Goal: Task Accomplishment & Management: Complete application form

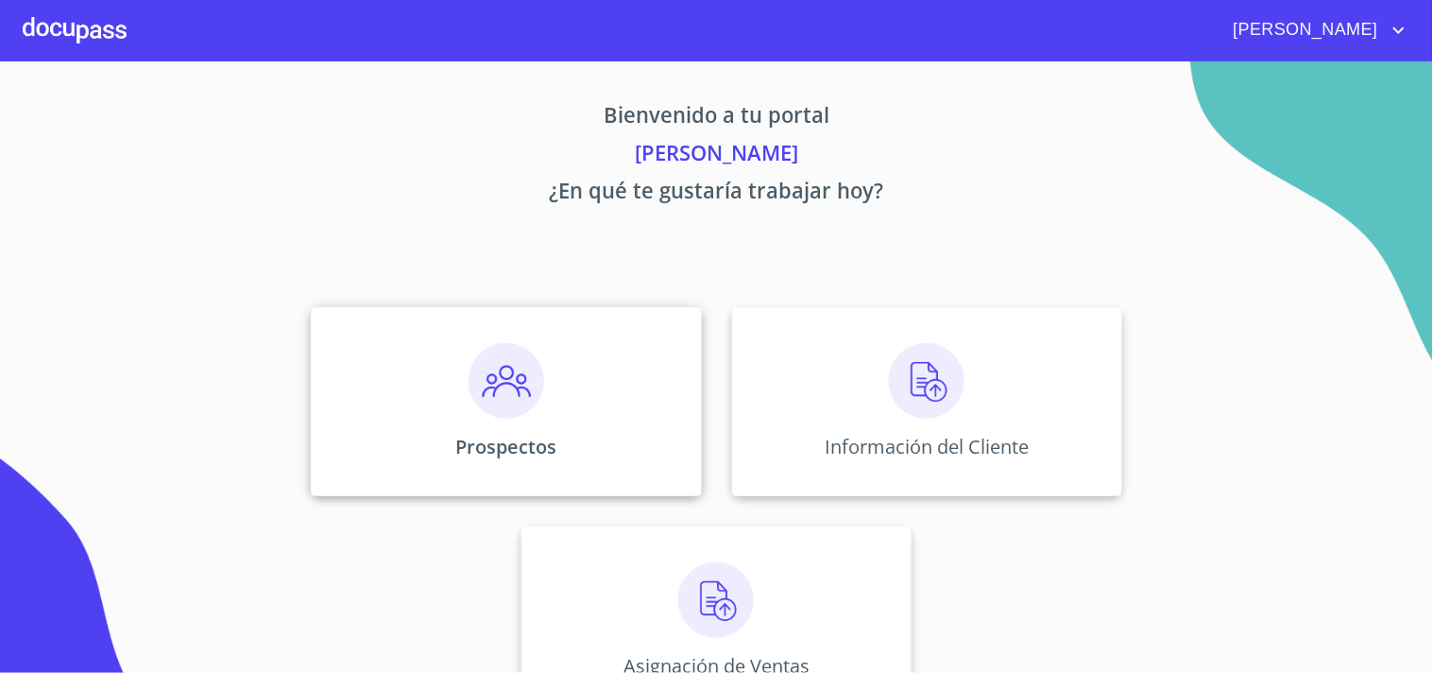
click at [523, 399] on div "Prospectos" at bounding box center [506, 401] width 390 height 189
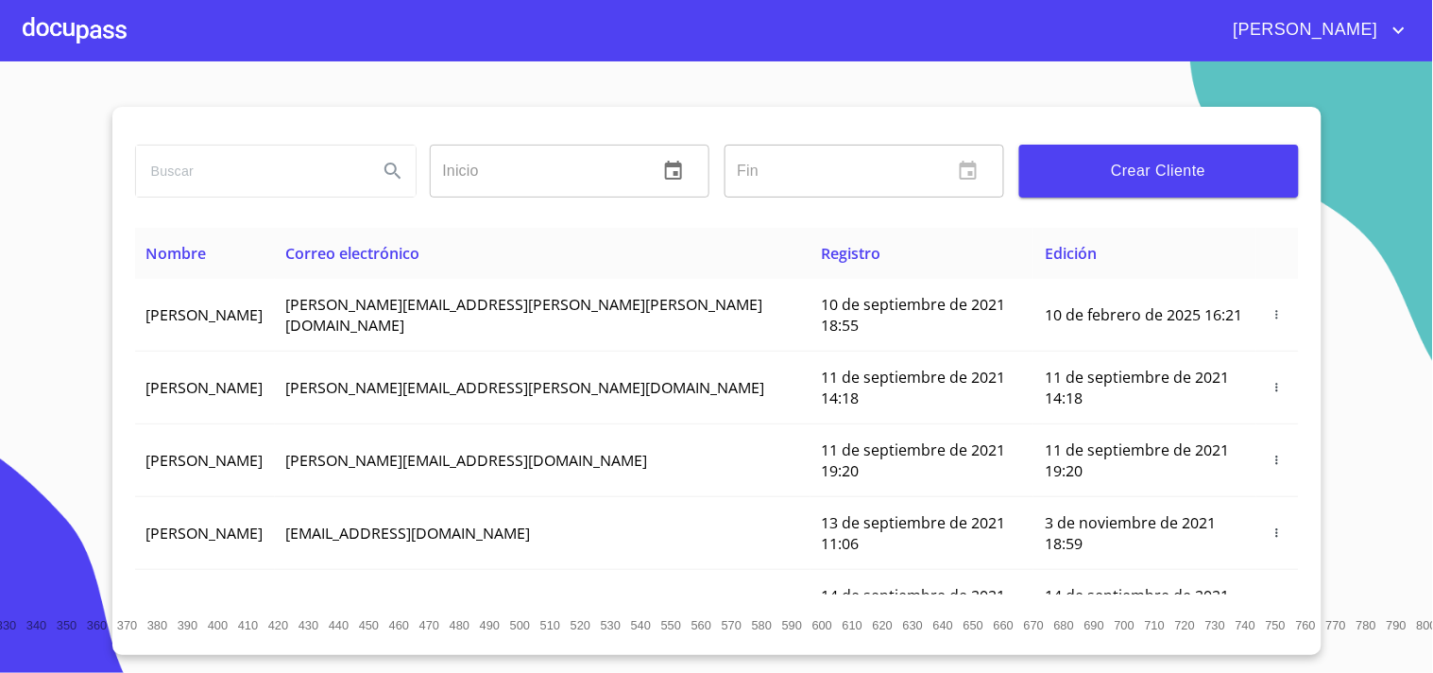
click at [250, 177] on input "search" at bounding box center [249, 170] width 227 height 51
click at [1070, 158] on span "Crear Cliente" at bounding box center [1159, 171] width 249 height 26
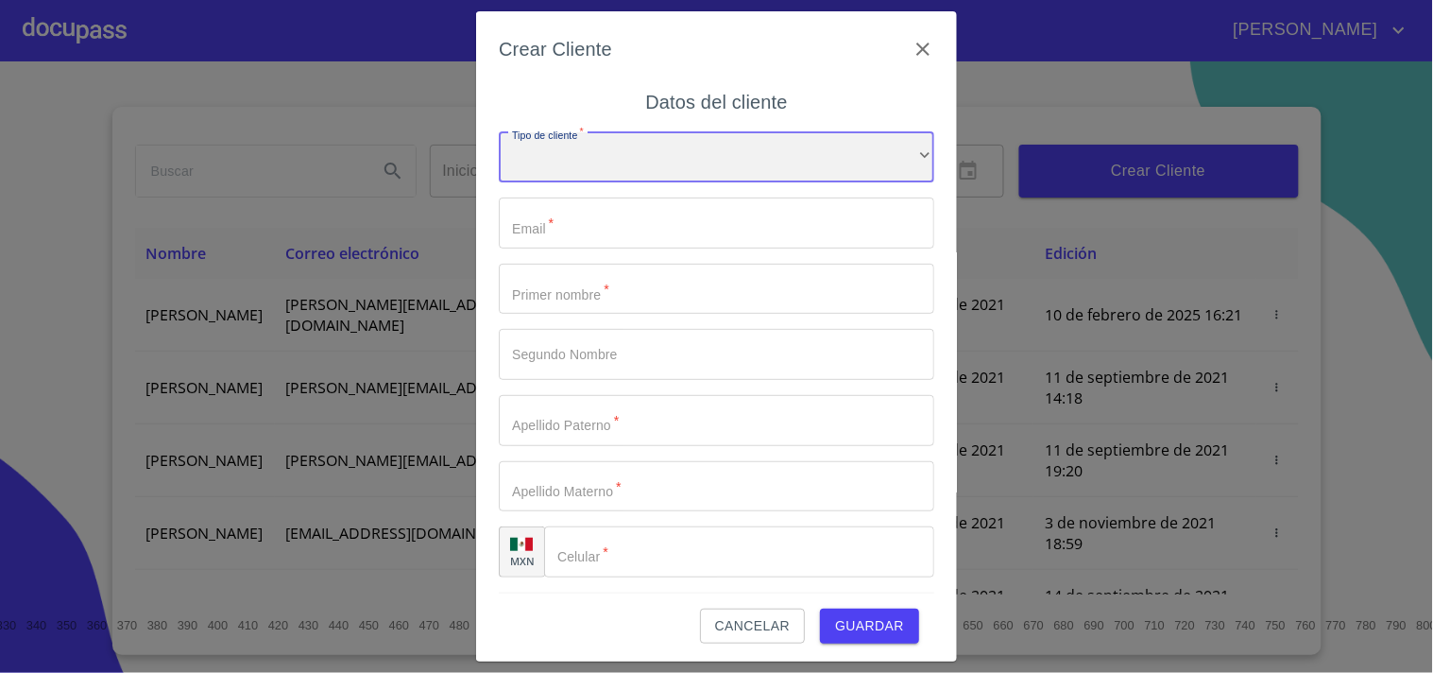
click at [557, 162] on div "​" at bounding box center [717, 157] width 436 height 51
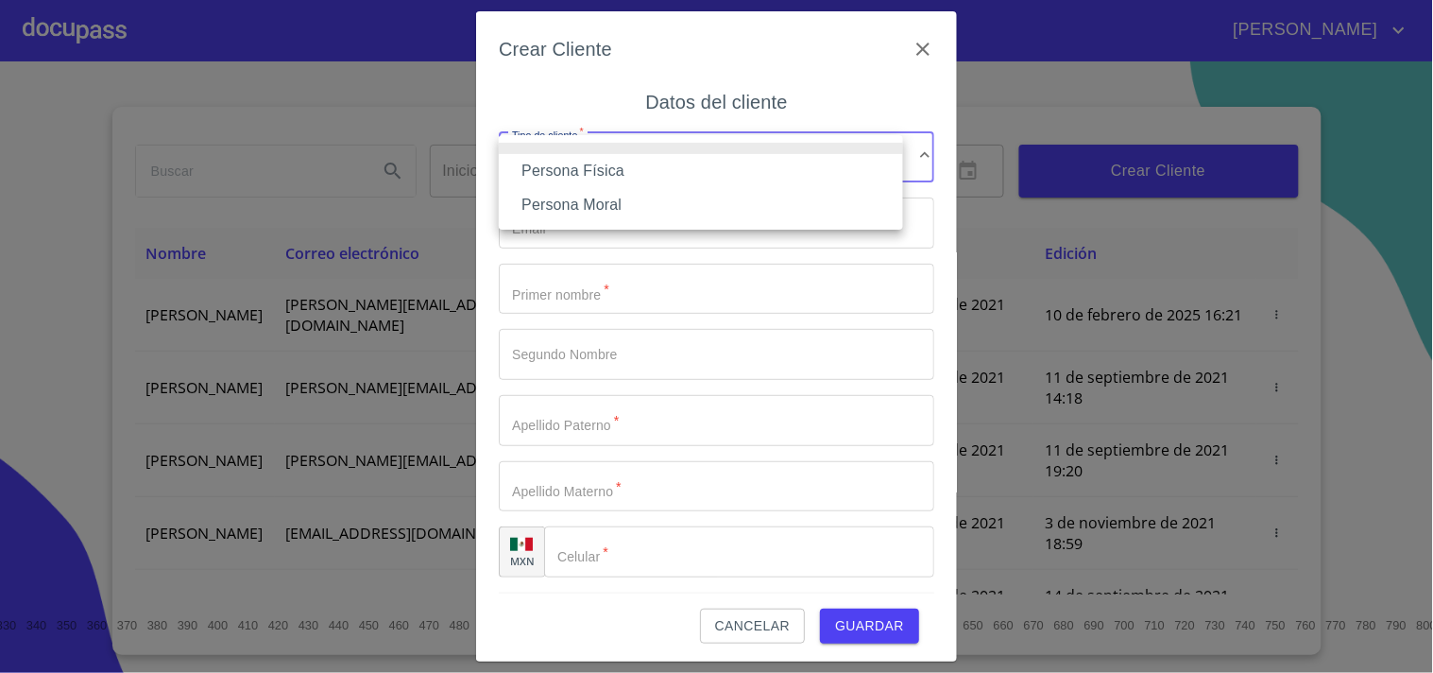
click at [597, 177] on li "Persona Física" at bounding box center [701, 171] width 404 height 34
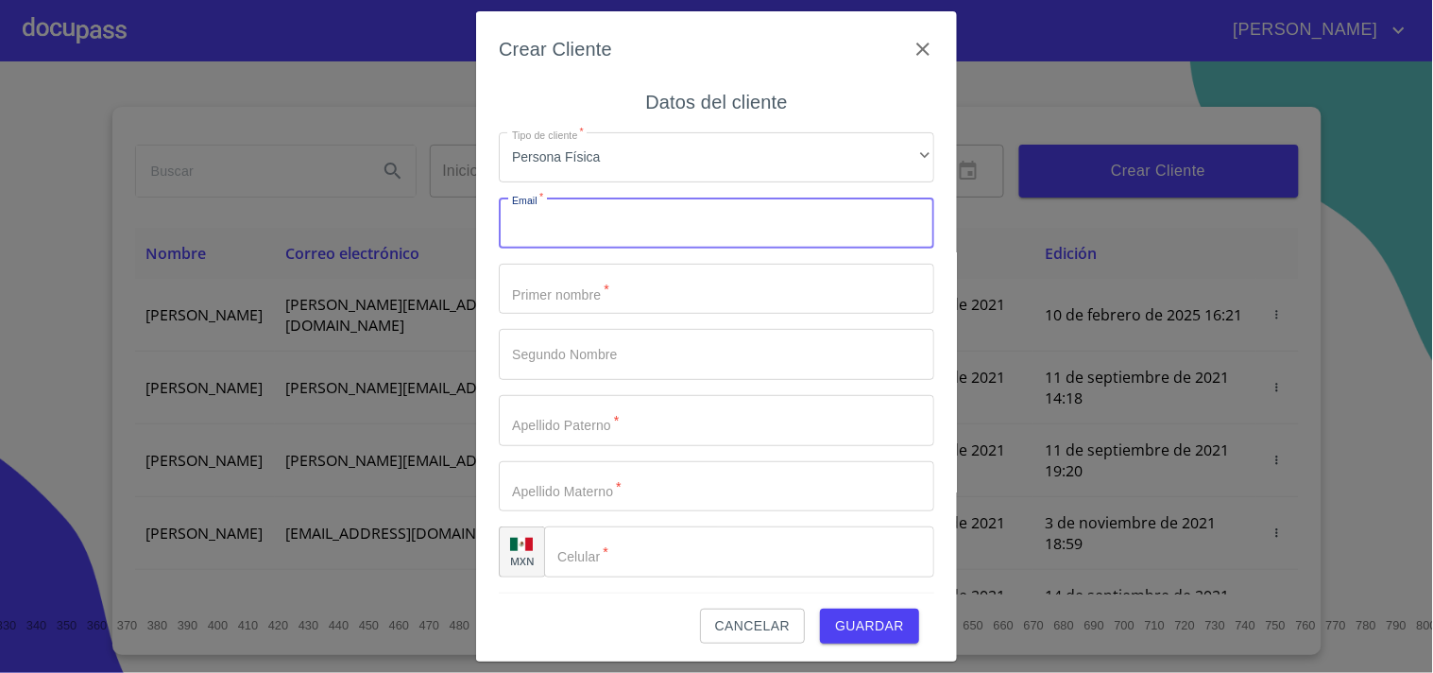
click at [598, 225] on input "Tipo de cliente   *" at bounding box center [717, 222] width 436 height 51
paste input "CARLOSLR280499@GMAIL.COM"
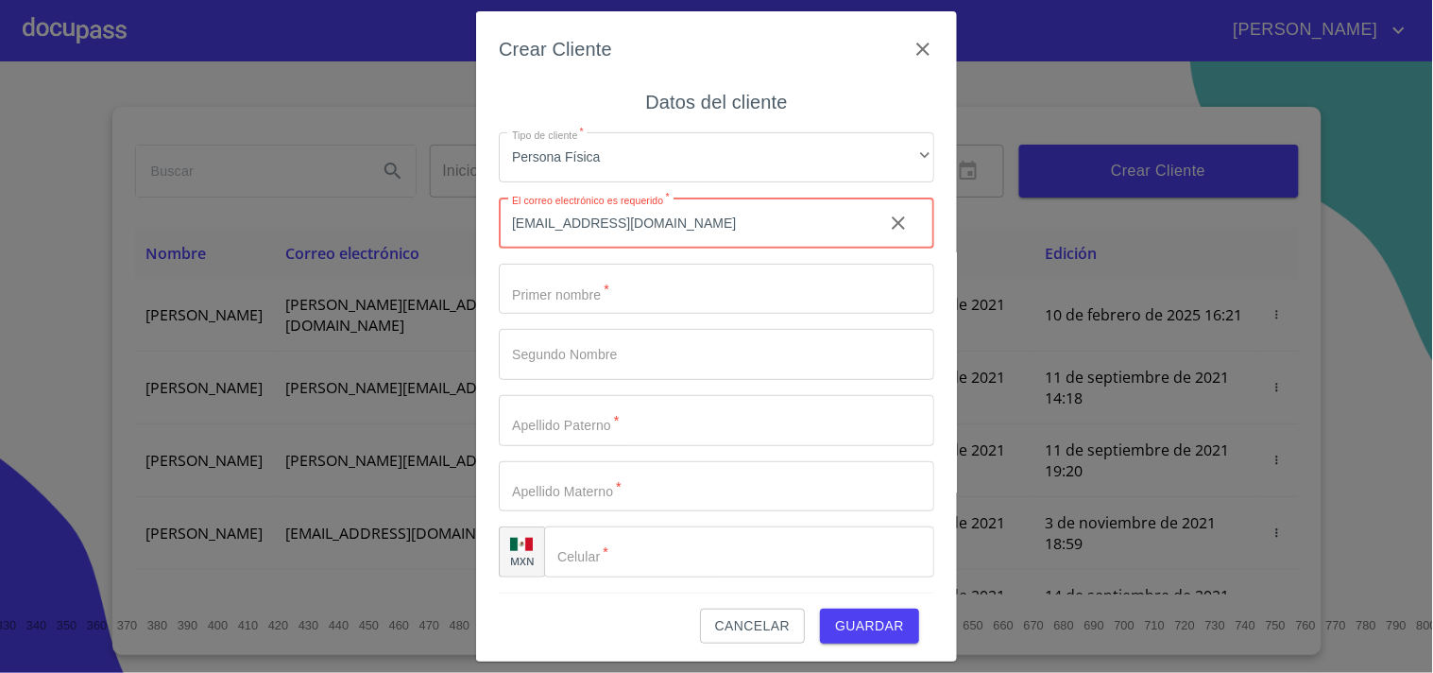
type input "CARLOSLR280499@GMAIL.COM"
click at [561, 283] on input "Tipo de cliente   *" at bounding box center [717, 289] width 436 height 51
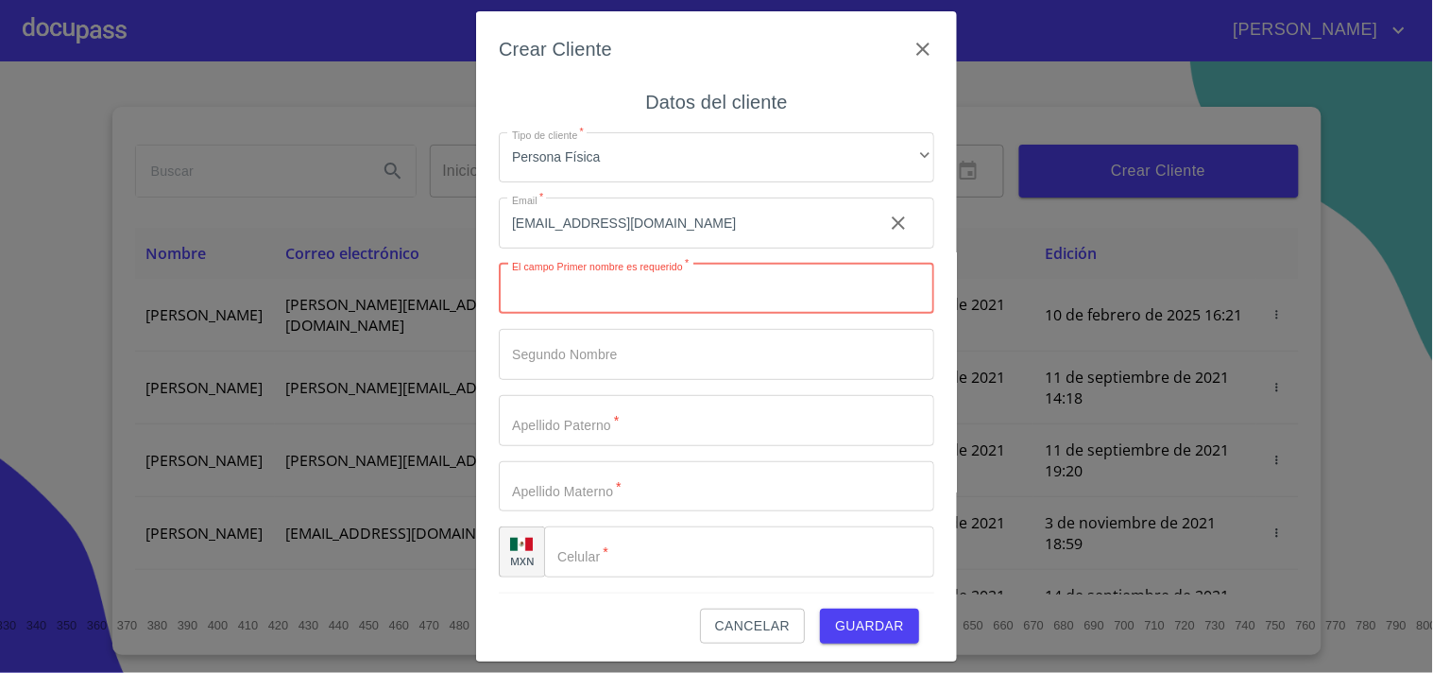
paste input "[PERSON_NAME]"
type input "[PERSON_NAME]"
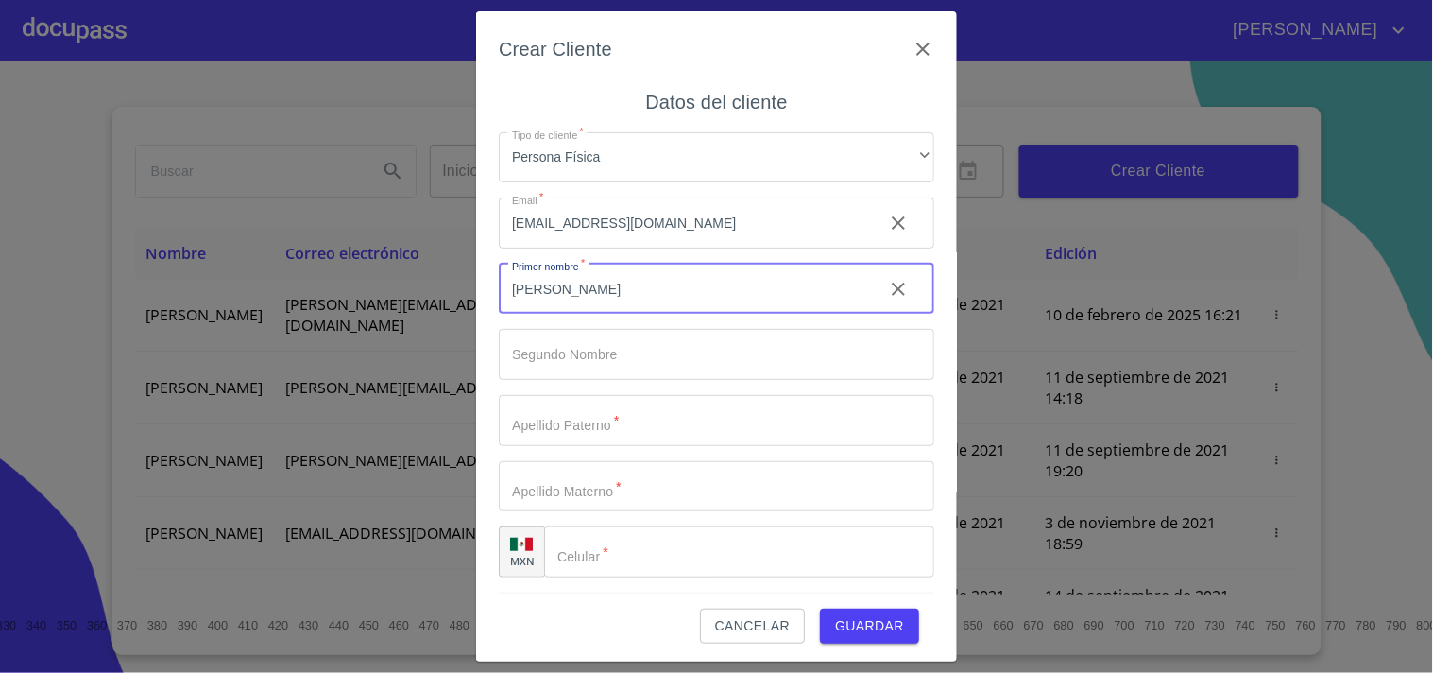
click at [541, 380] on div "Tipo de cliente   * Persona Física ​ Email   * CARLOSLR280499@GMAIL.COM ​ Prime…" at bounding box center [717, 355] width 436 height 476
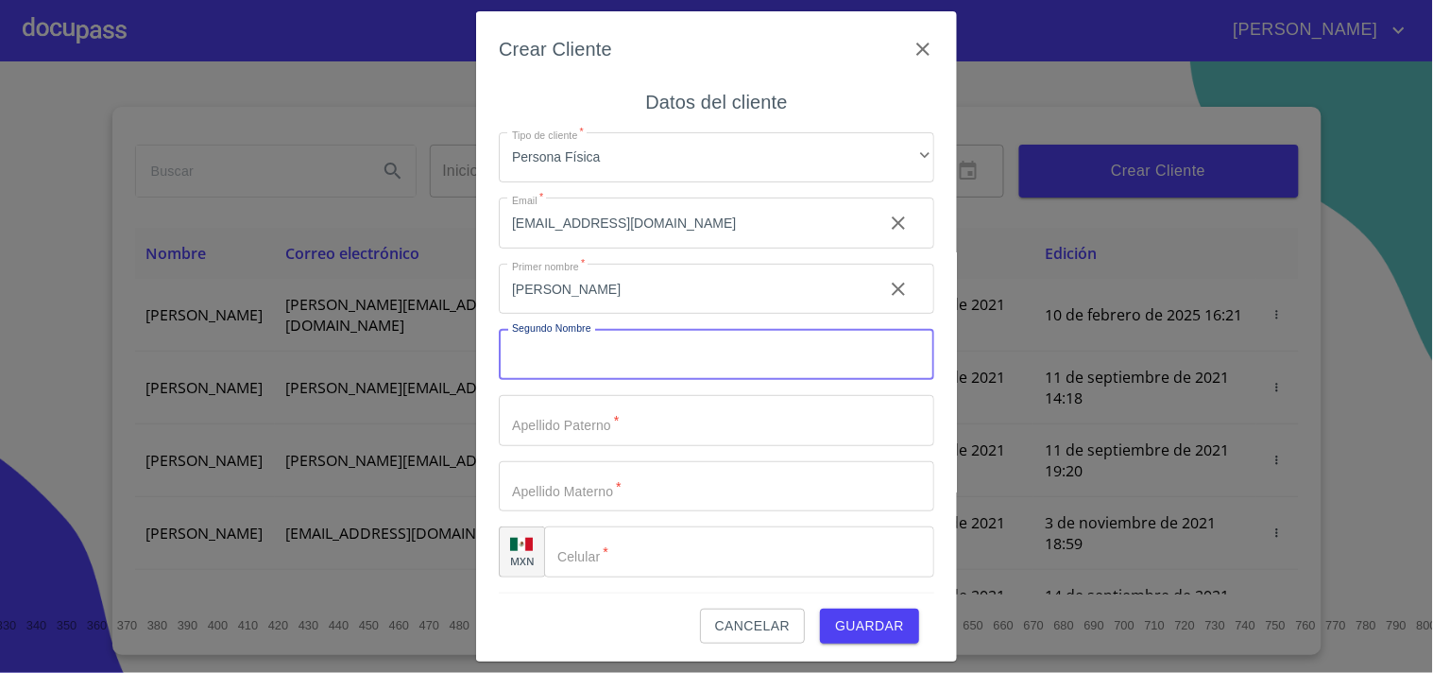
click at [563, 356] on input "Tipo de cliente   *" at bounding box center [717, 354] width 436 height 51
paste input "[PERSON_NAME]"
type input "[PERSON_NAME]"
click at [535, 428] on input "Tipo de cliente   *" at bounding box center [717, 420] width 436 height 51
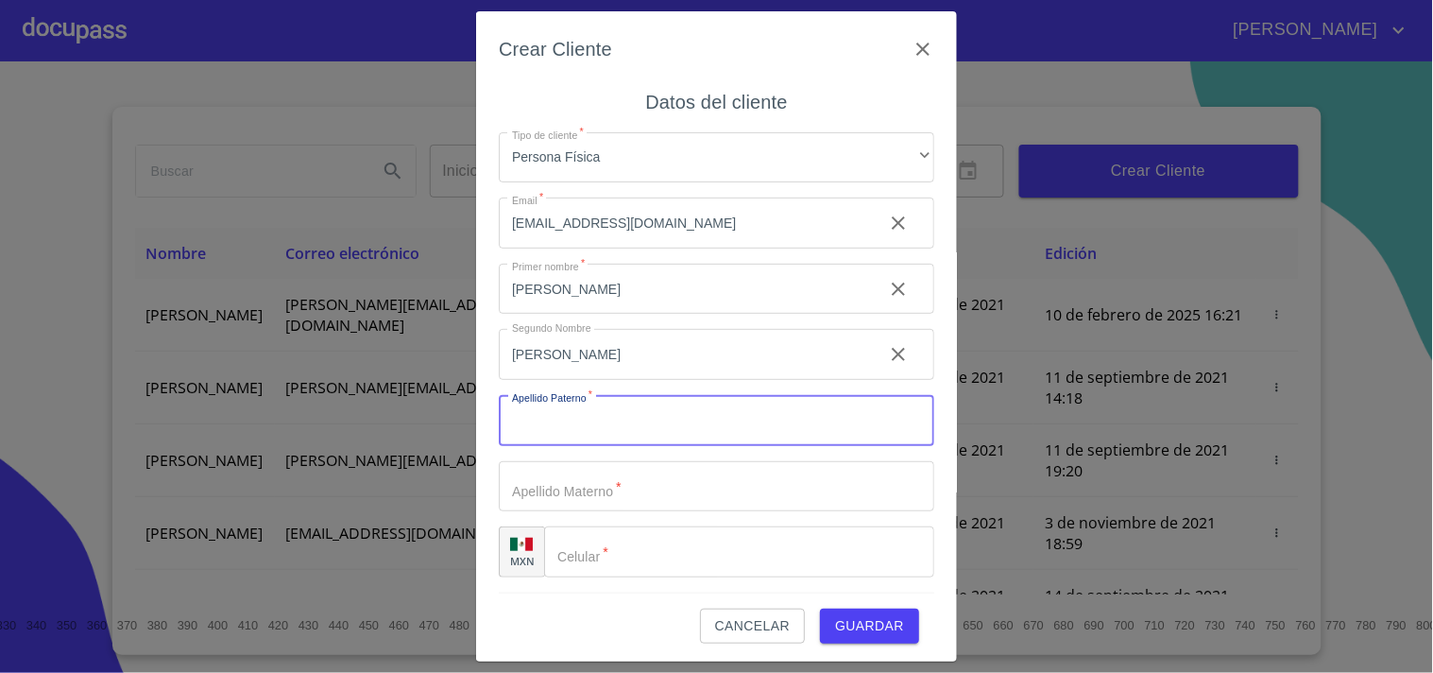
paste input "ROBLES"
type input "ROBLES"
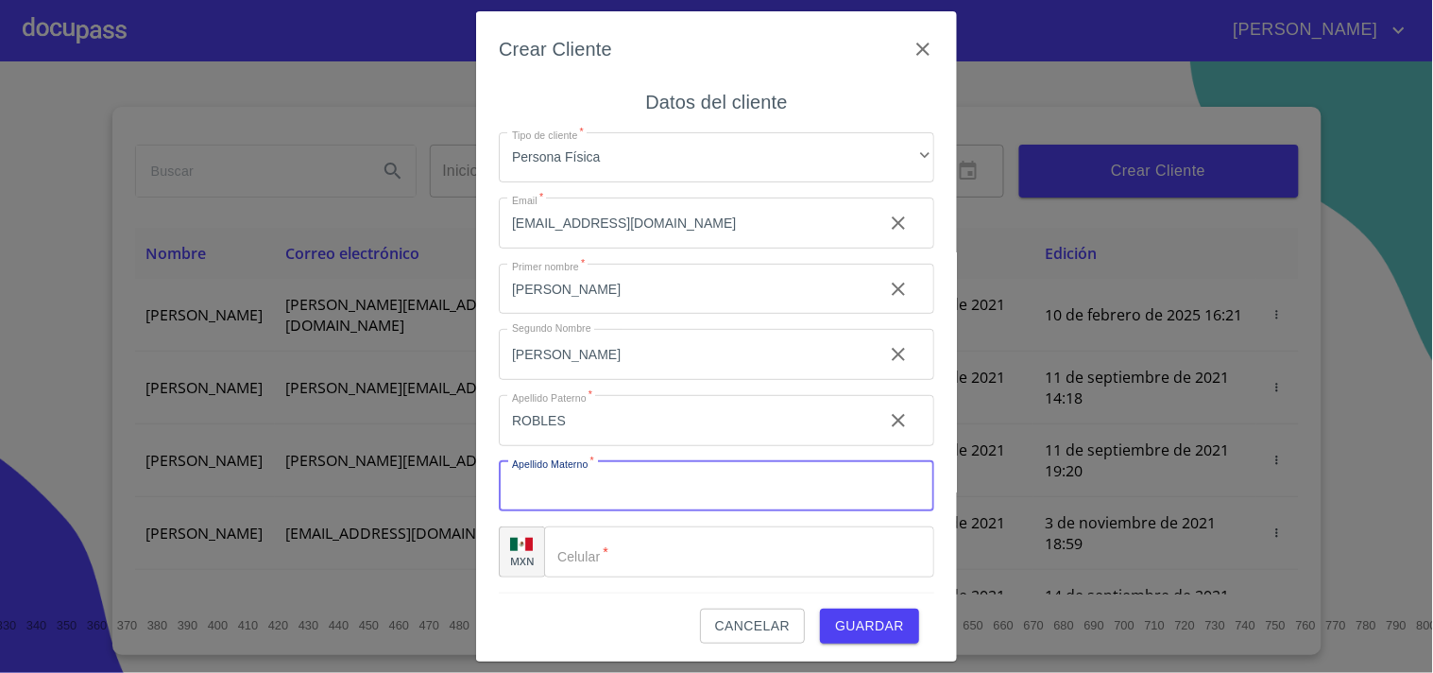
click at [595, 502] on input "Tipo de cliente   *" at bounding box center [717, 486] width 436 height 51
paste input "MACIAS"
type input "MACIAS"
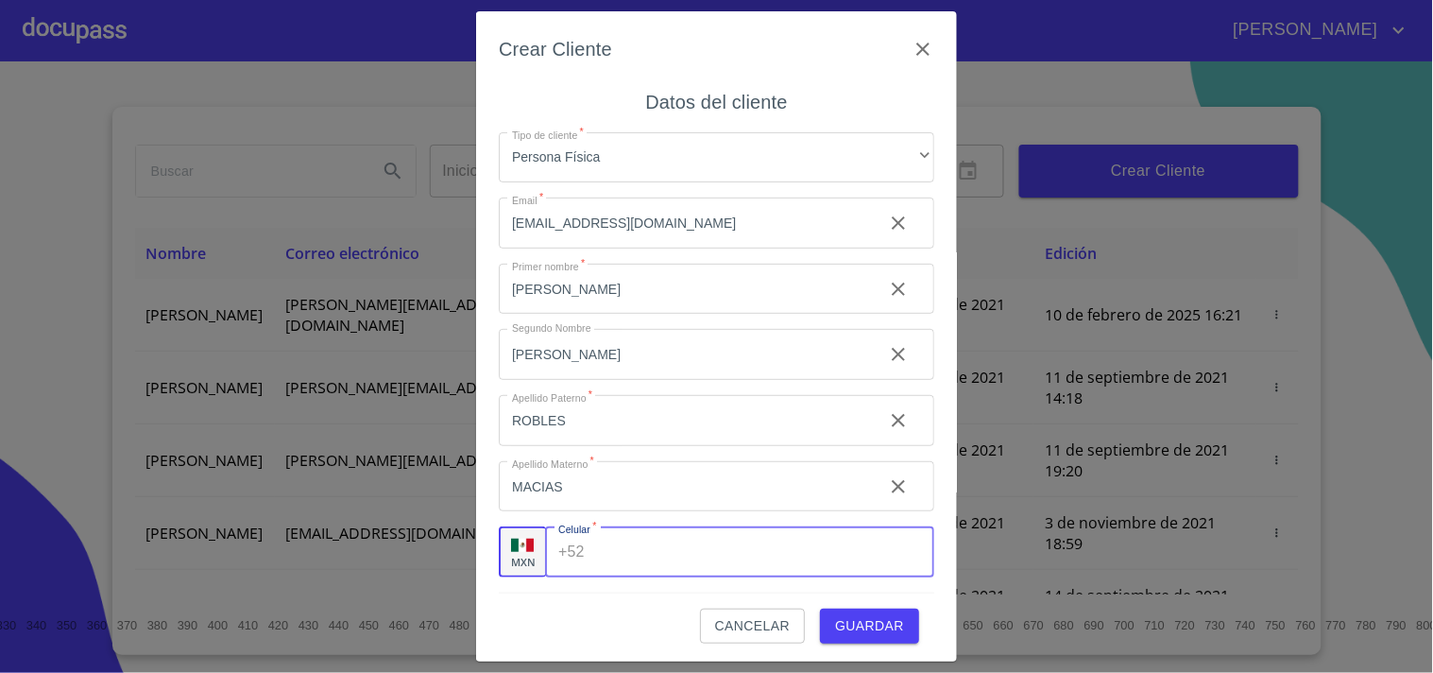
click at [580, 561] on div "+52 ​" at bounding box center [739, 551] width 389 height 51
paste input "[PHONE_NUMBER]"
type input "[PHONE_NUMBER]"
click at [836, 628] on span "Guardar" at bounding box center [869, 626] width 69 height 24
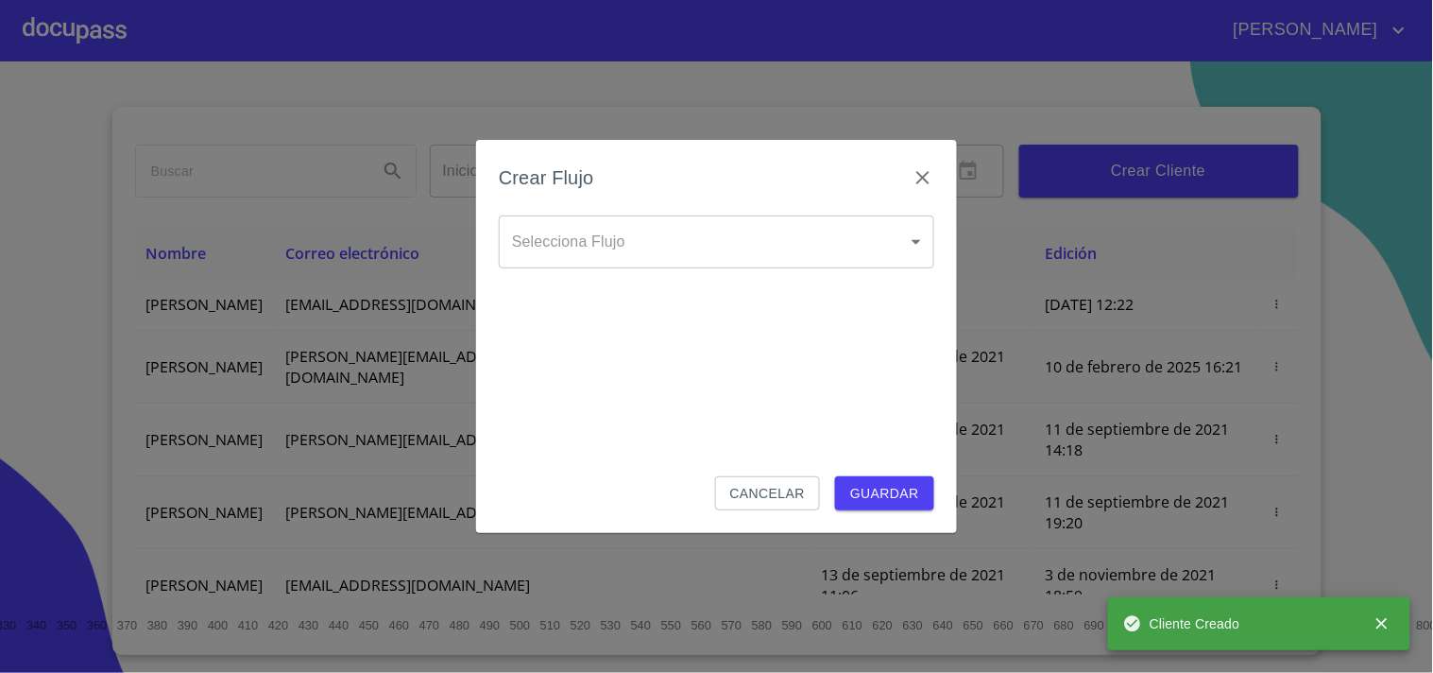
click at [638, 234] on body "JUAN CARLOS Inicio ​ Fin ​ Crear Cliente Nombre Correo electrónico Registro Edi…" at bounding box center [716, 336] width 1433 height 673
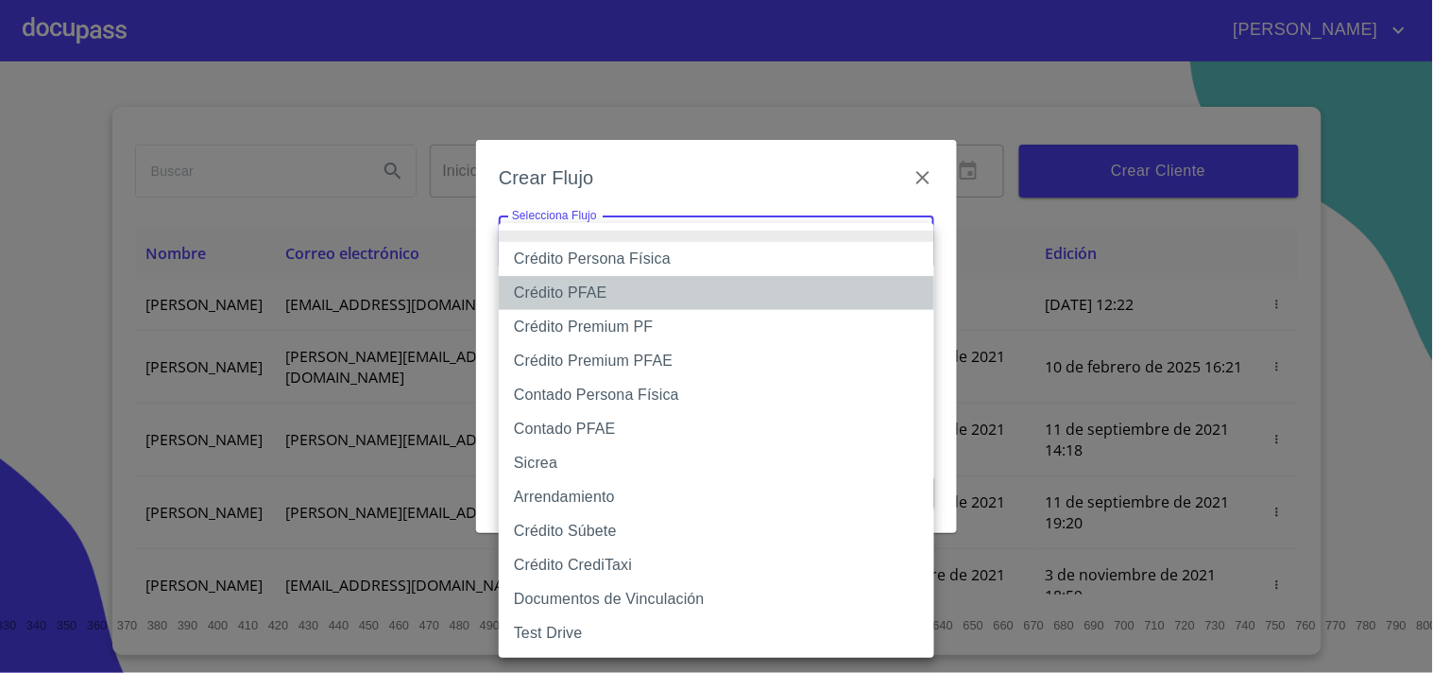
click at [671, 297] on li "Crédito PFAE" at bounding box center [717, 293] width 436 height 34
type input "60bfa0150d9865ccc24afd7c"
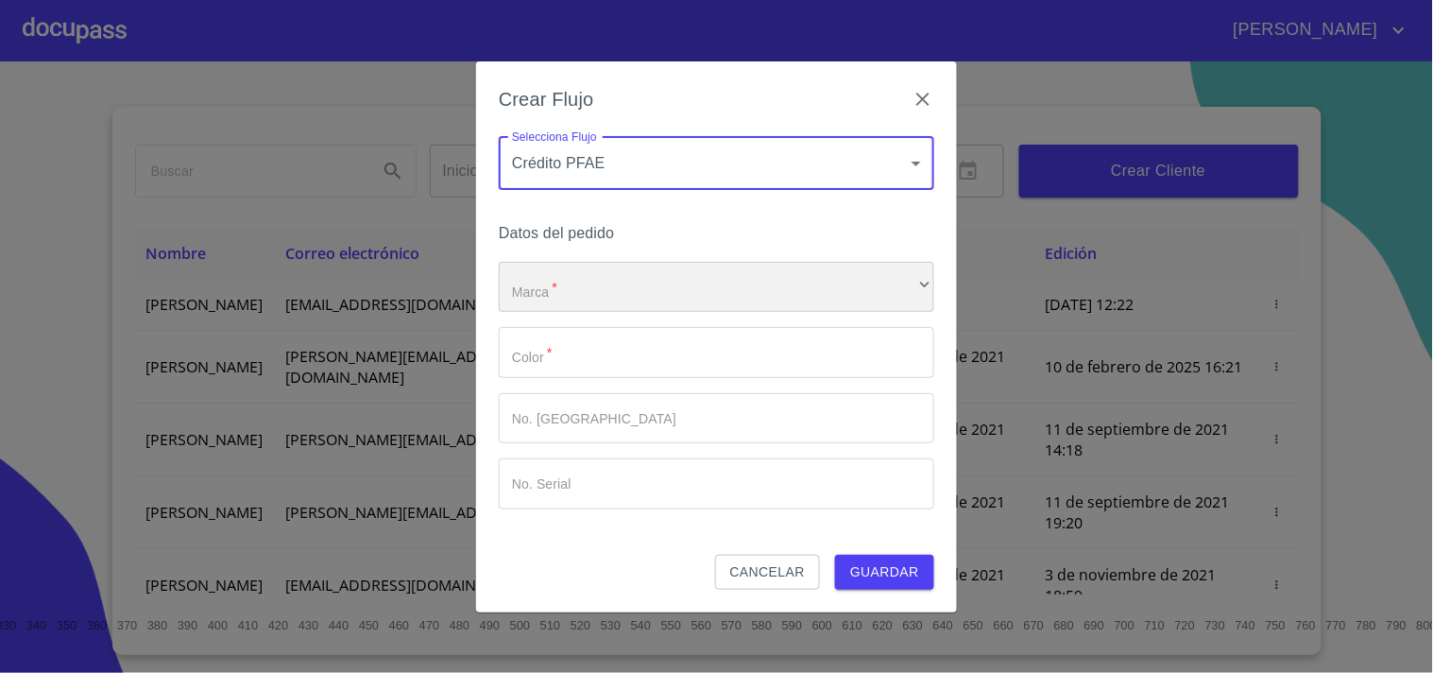
click at [669, 282] on div "​" at bounding box center [717, 287] width 436 height 51
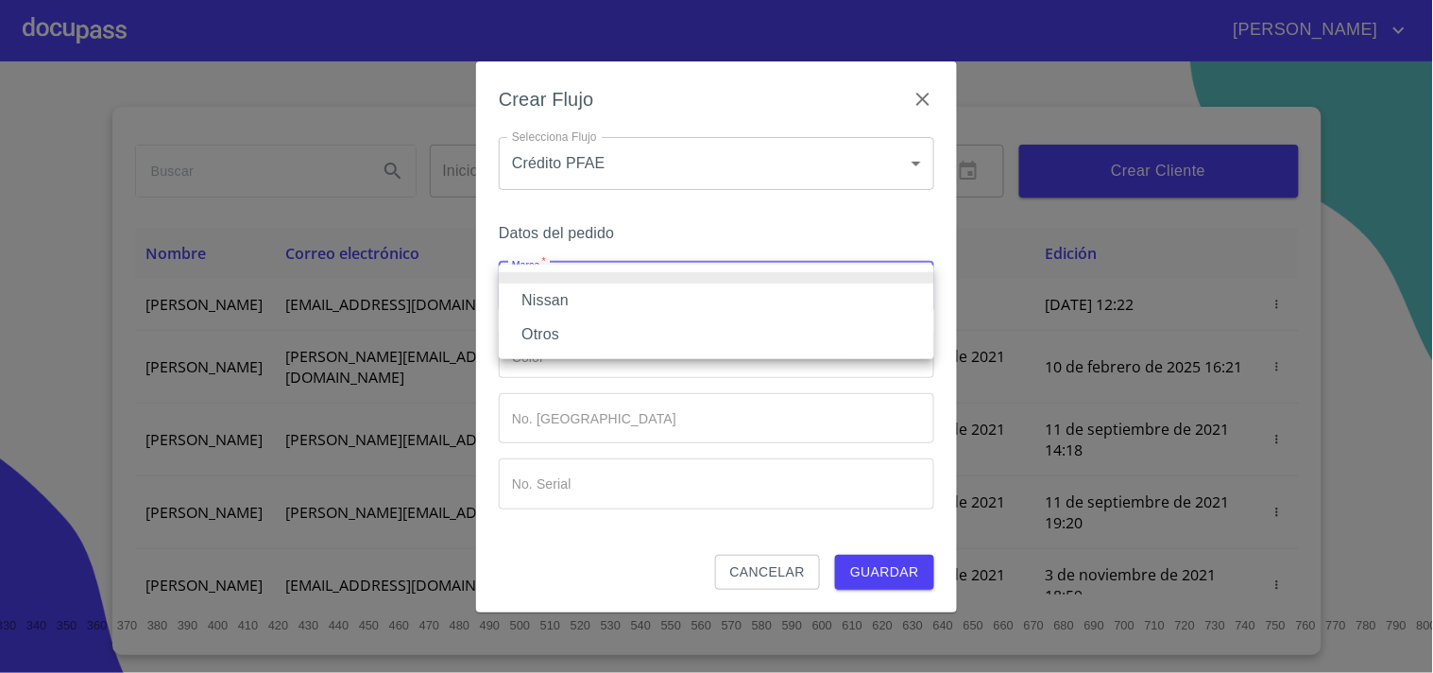
click at [633, 300] on li "Nissan" at bounding box center [717, 300] width 436 height 34
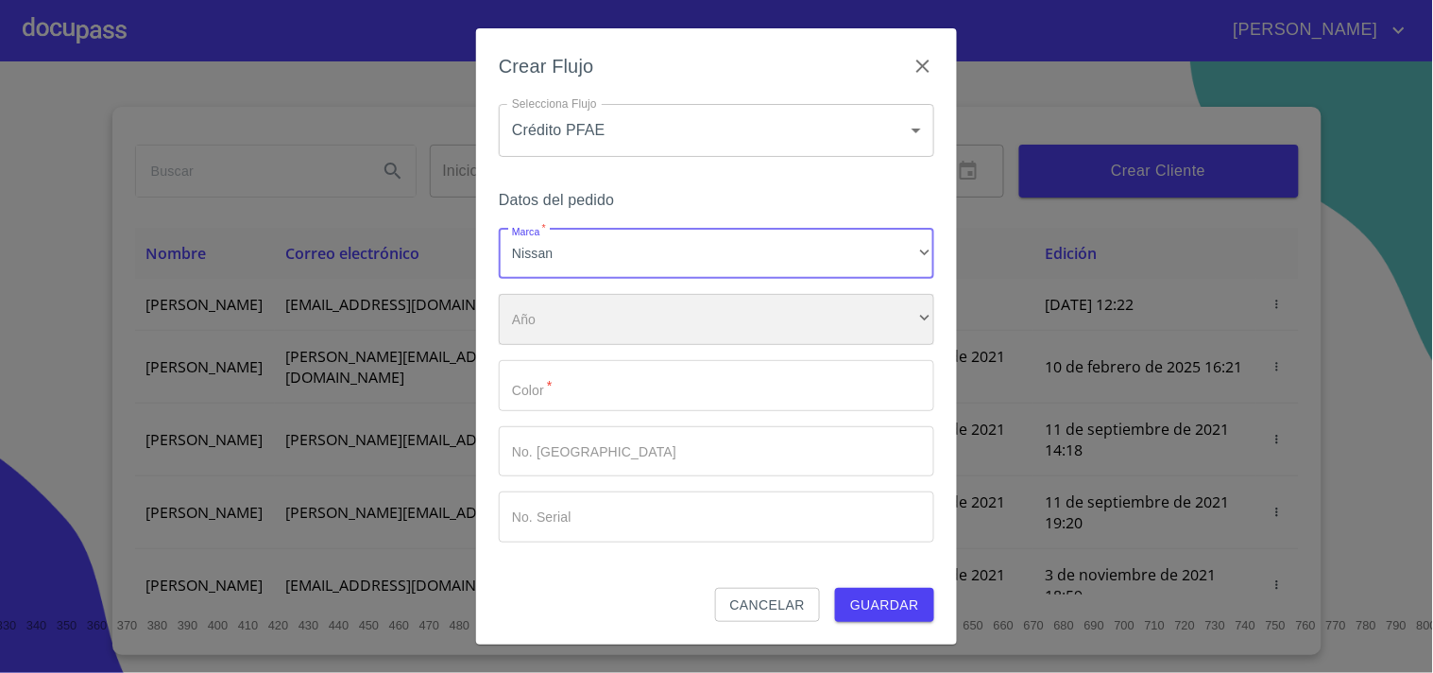
click at [624, 310] on div "​" at bounding box center [717, 319] width 436 height 51
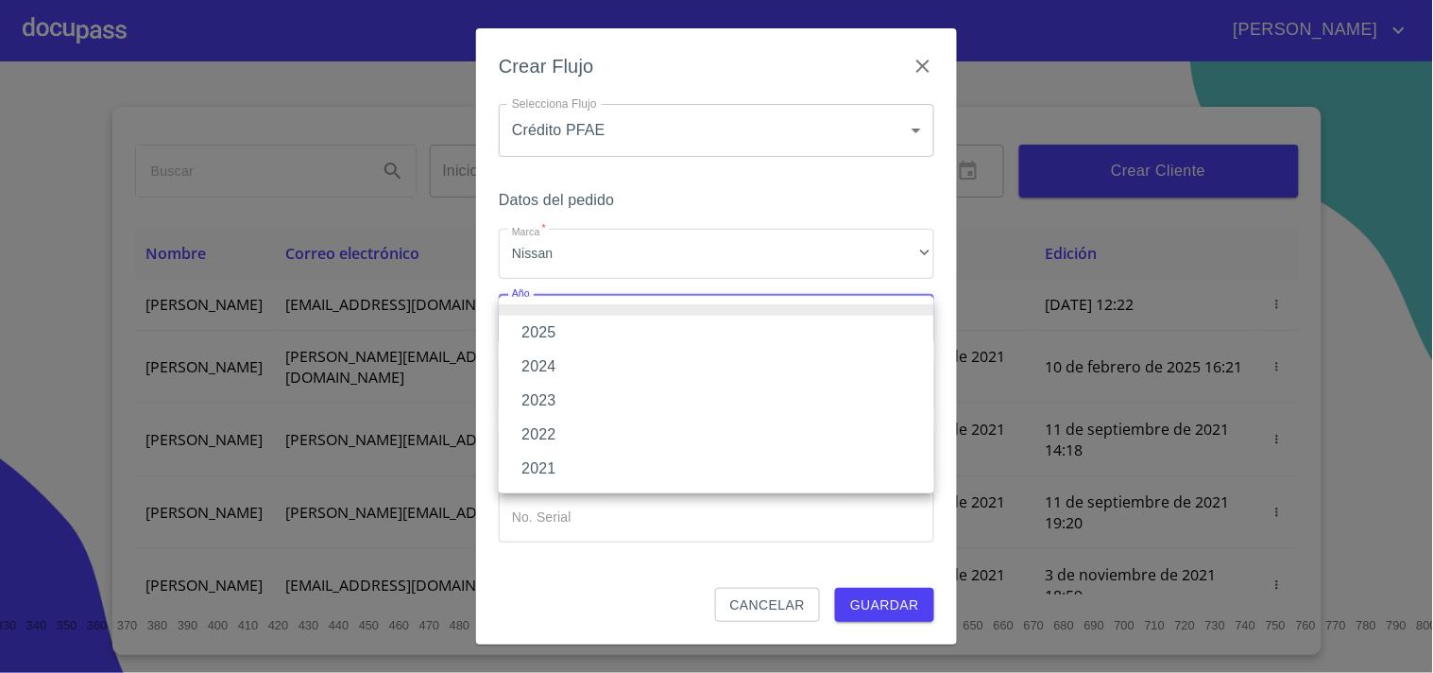
click at [602, 335] on li "2025" at bounding box center [717, 333] width 436 height 34
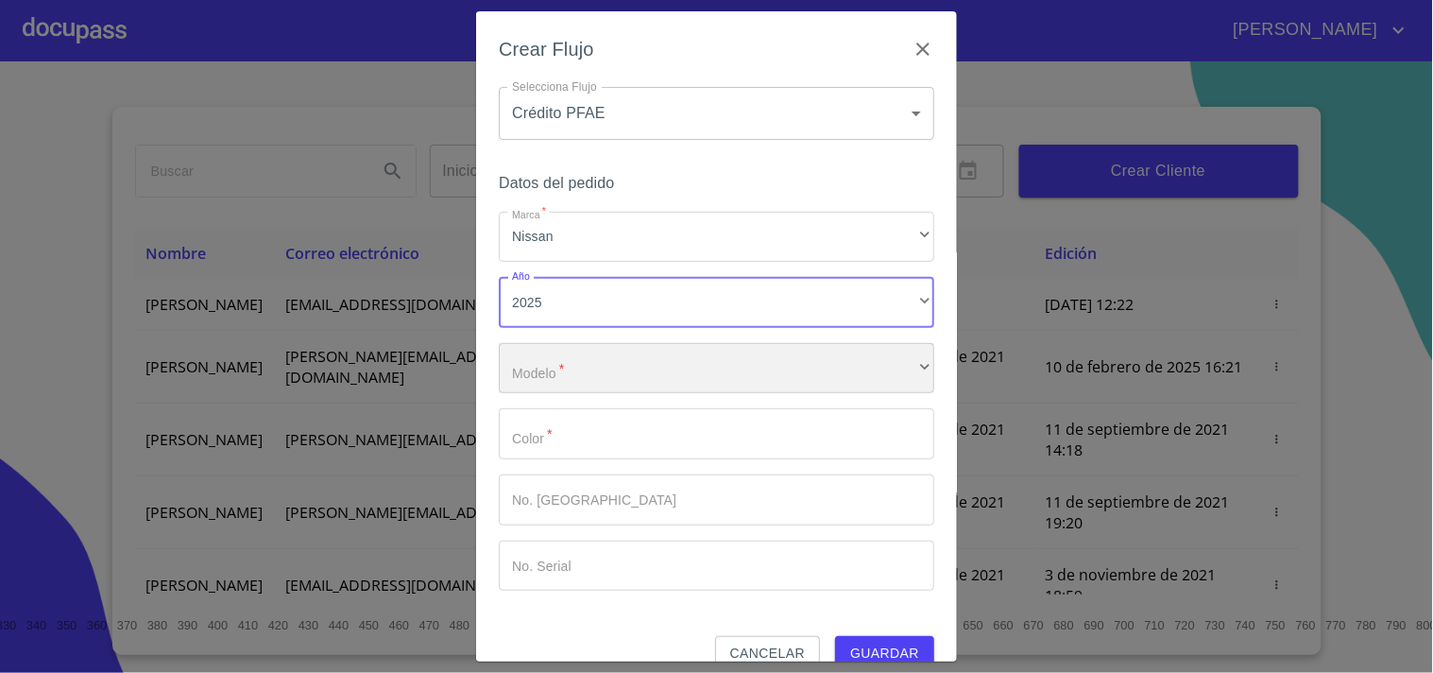
click at [598, 369] on div "​" at bounding box center [717, 368] width 436 height 51
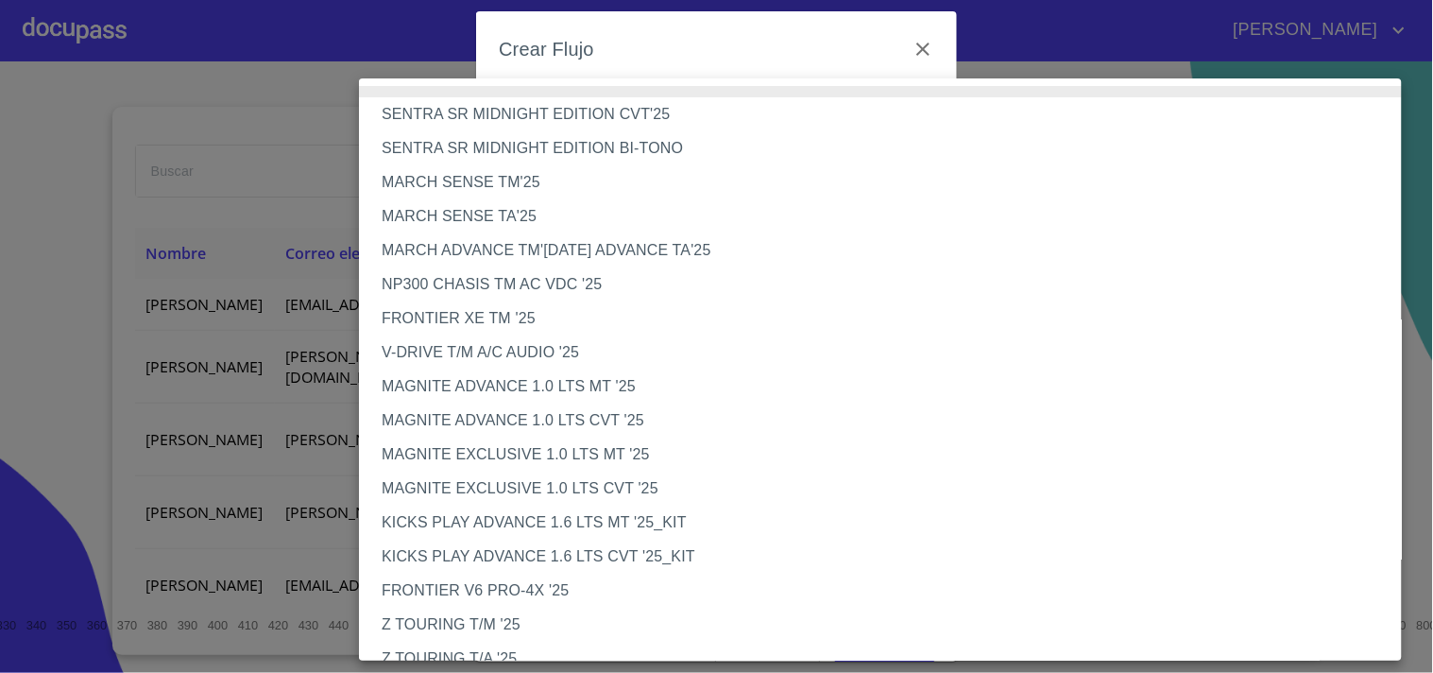
click at [579, 280] on li "NP300 CHASIS TM AC VDC '25" at bounding box center [888, 284] width 1059 height 34
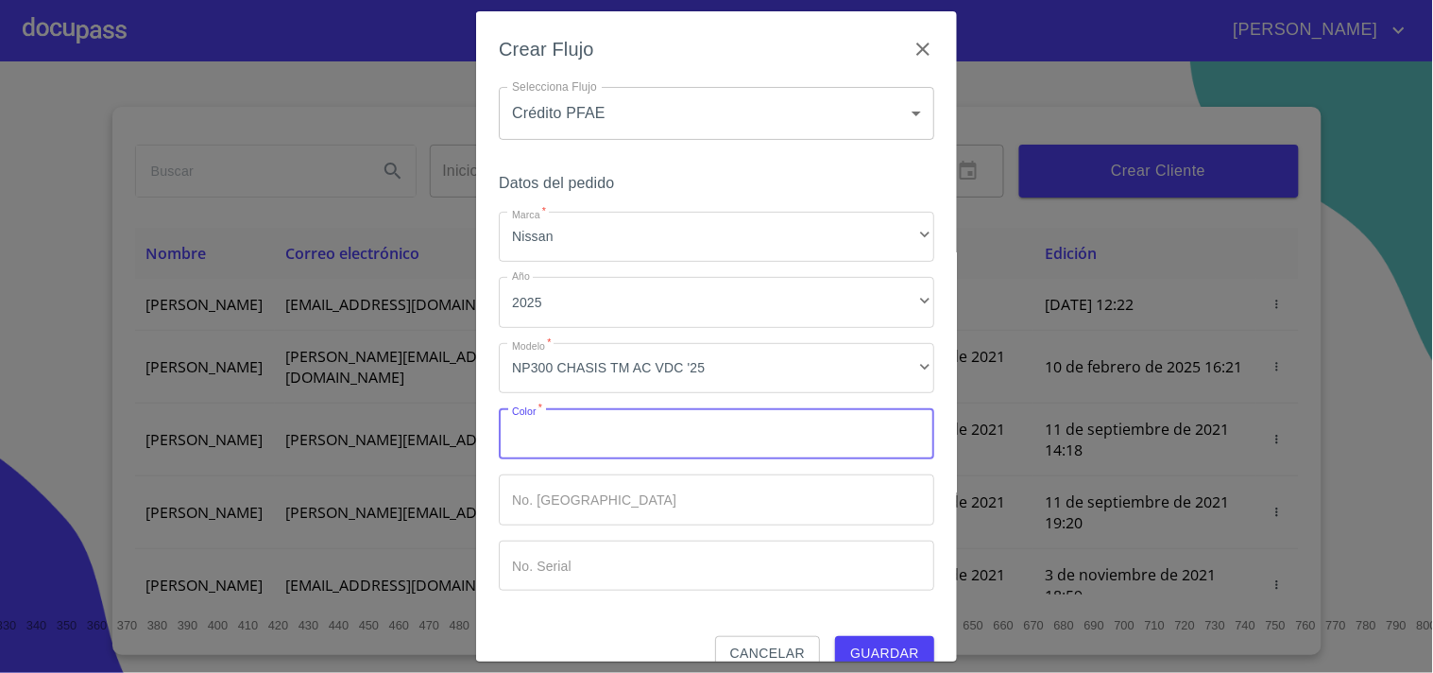
click at [625, 441] on input "Marca   *" at bounding box center [717, 433] width 436 height 51
type input "b"
type input "PLATA"
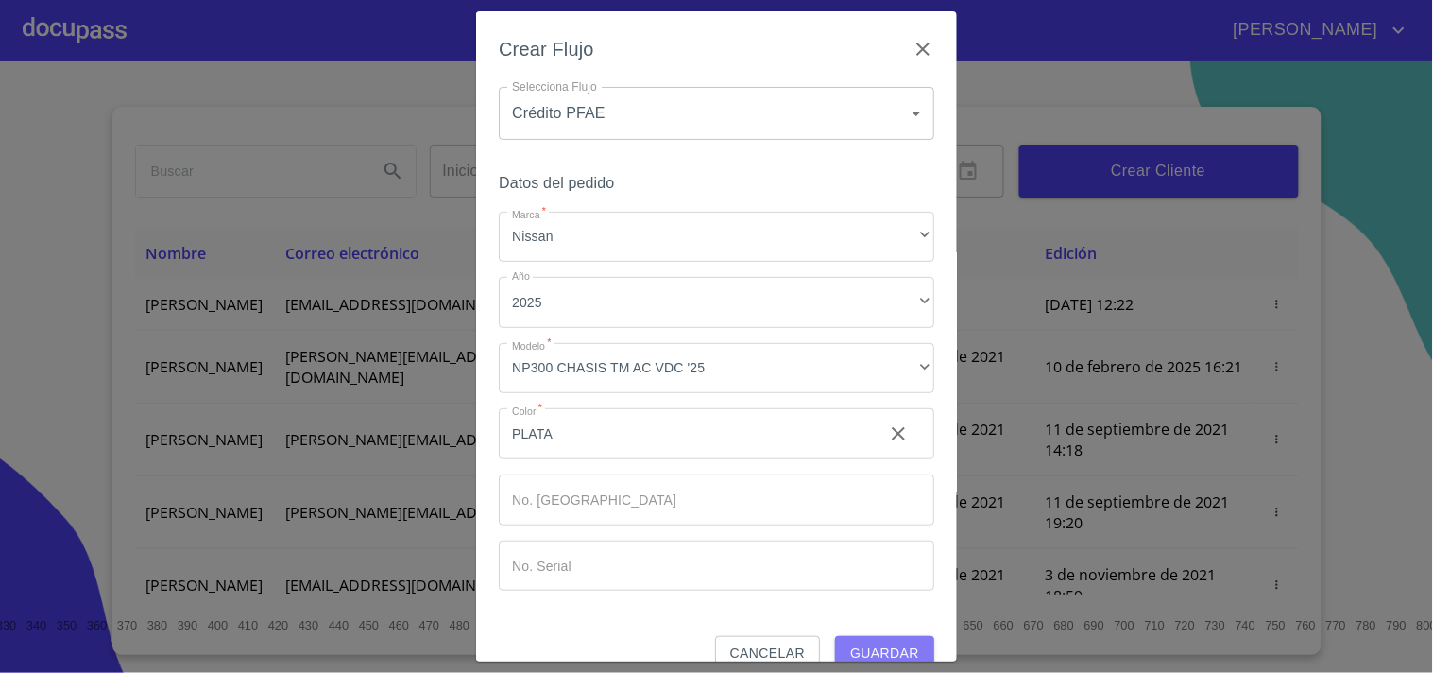
click at [835, 645] on button "Guardar" at bounding box center [884, 653] width 99 height 35
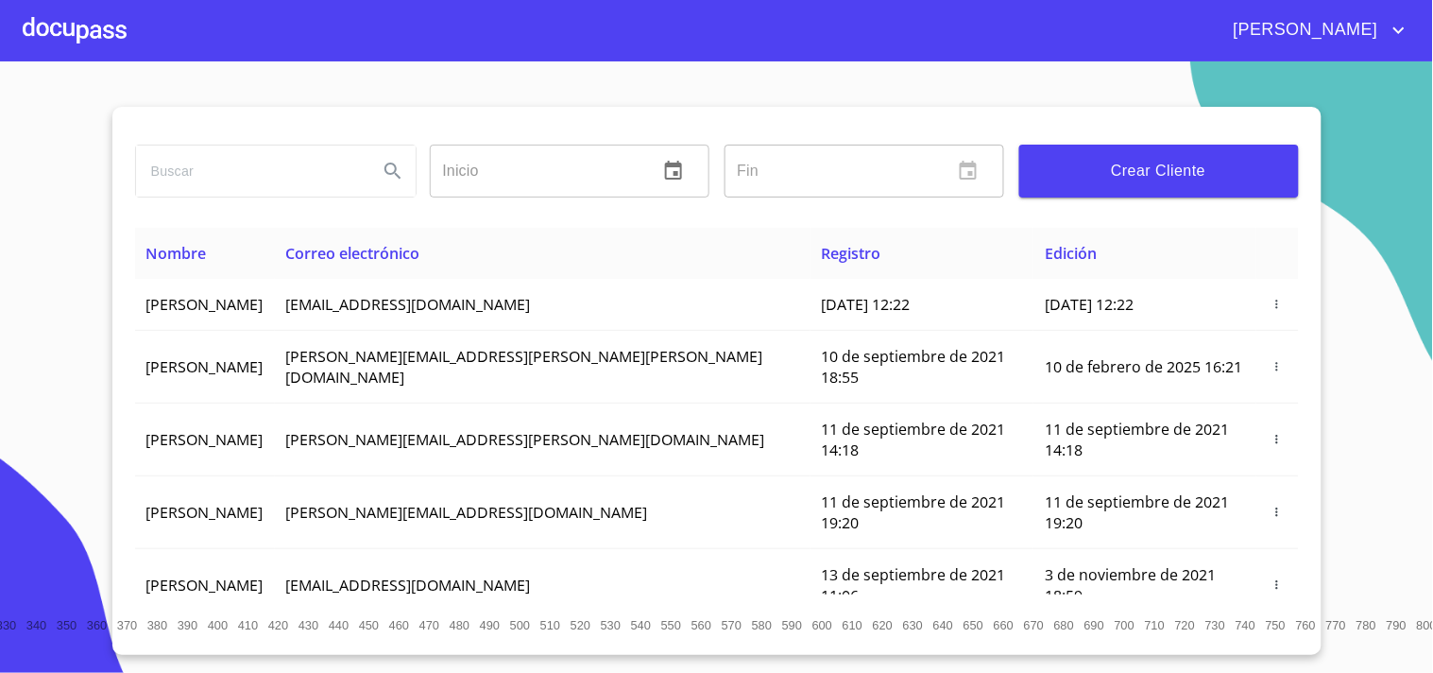
click at [101, 31] on div at bounding box center [75, 30] width 104 height 60
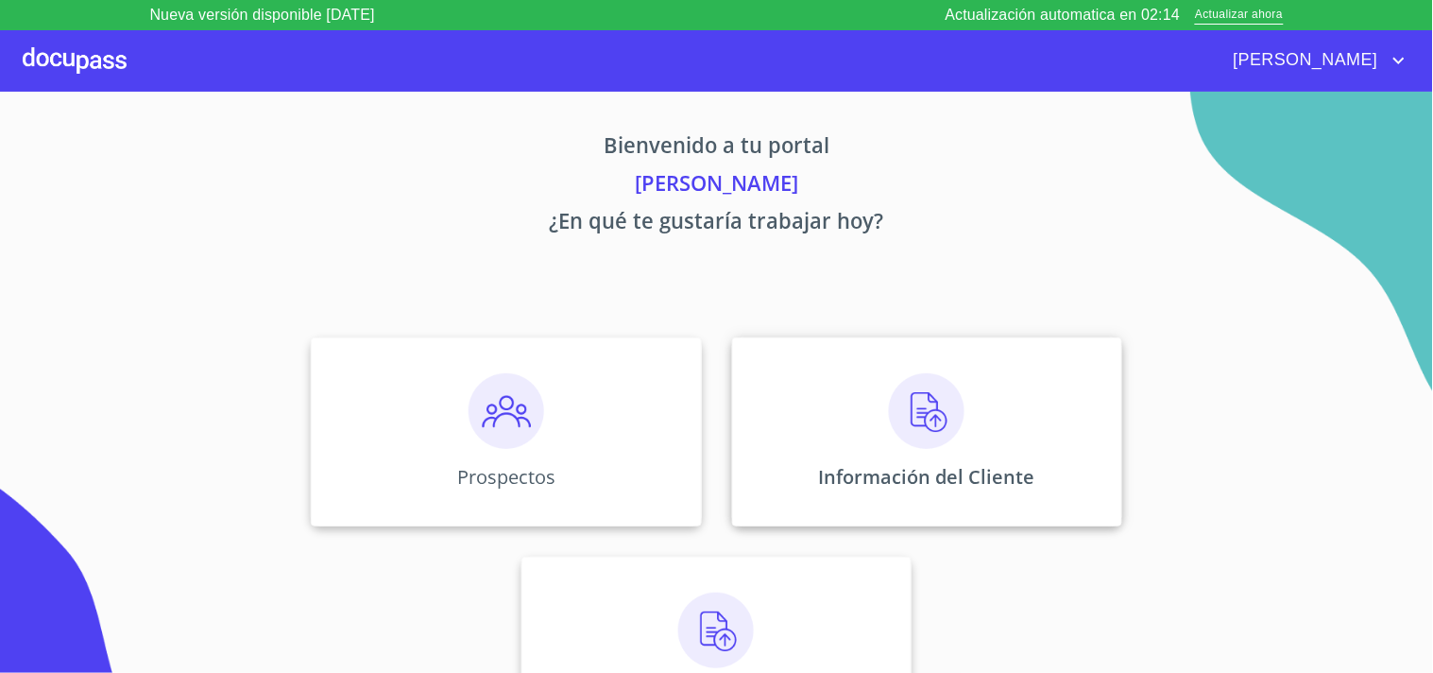
click at [836, 423] on div "Información del Cliente" at bounding box center [927, 431] width 390 height 189
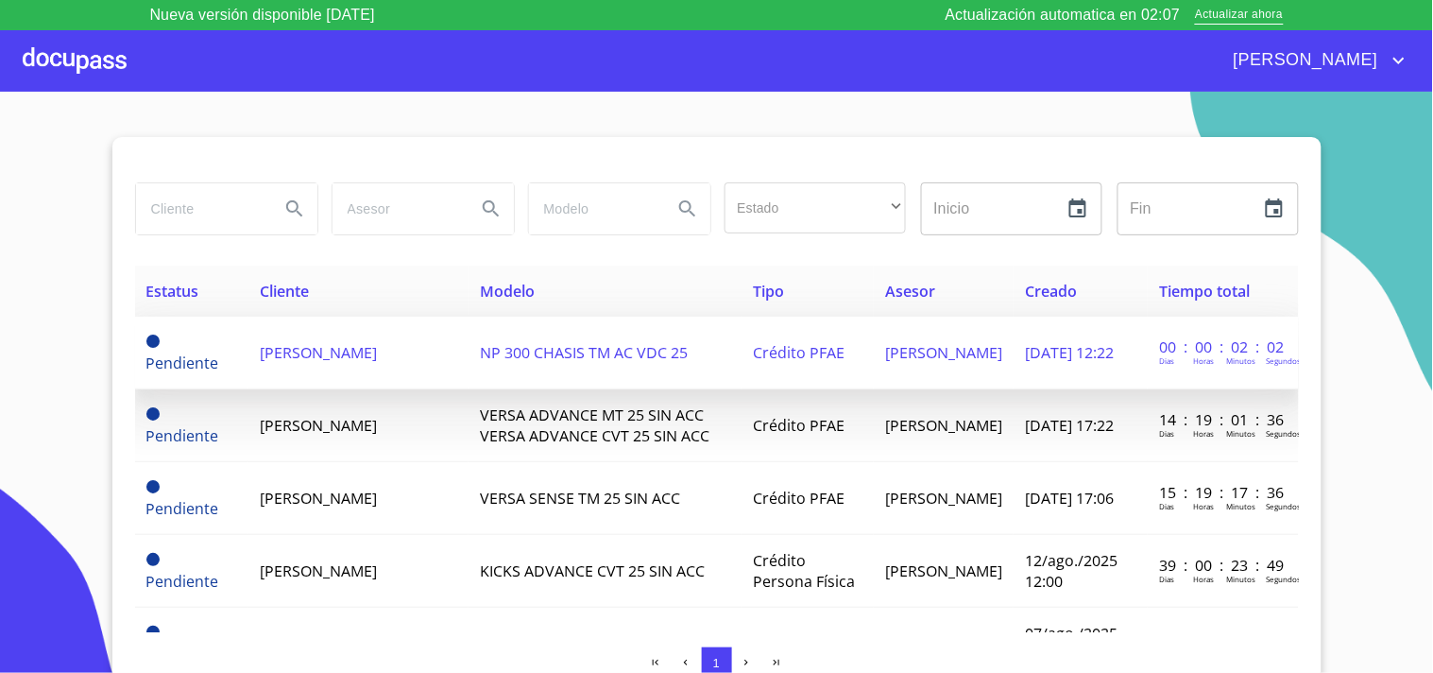
click at [435, 361] on td "[PERSON_NAME]" at bounding box center [358, 352] width 220 height 73
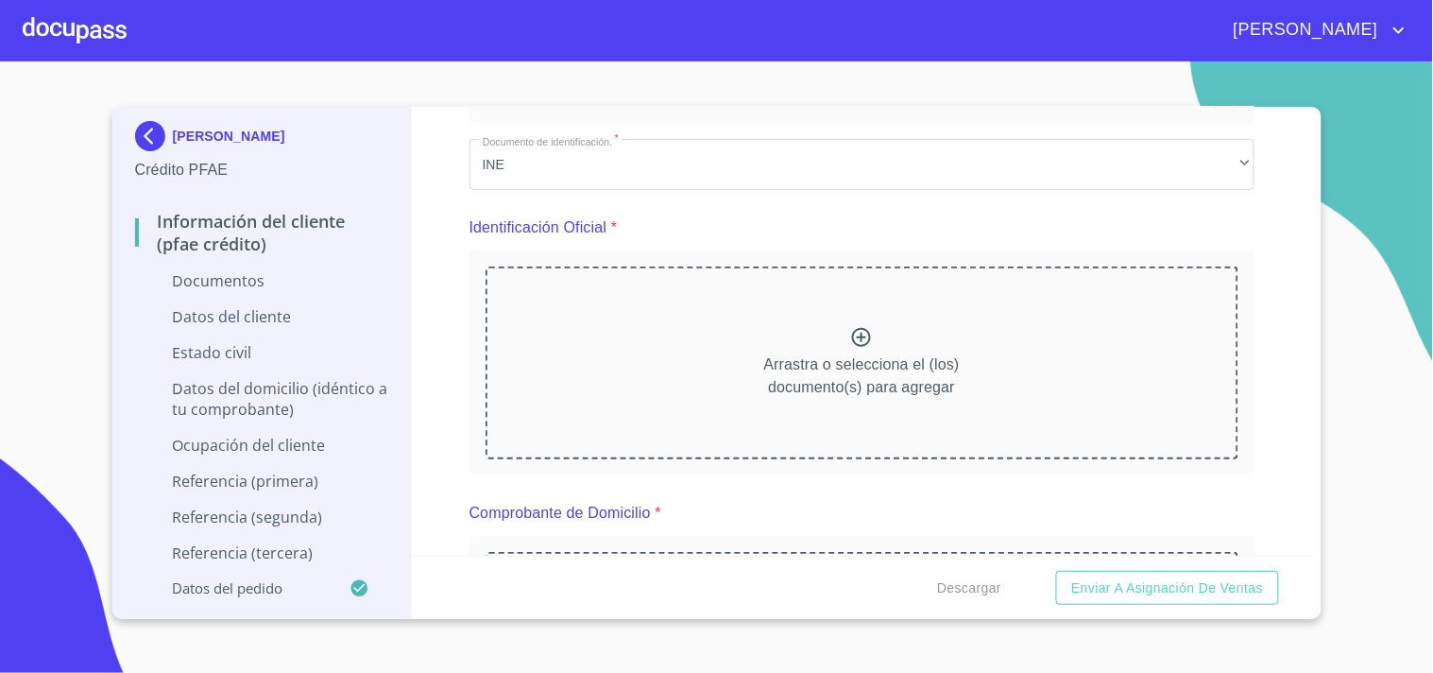
scroll to position [113, 0]
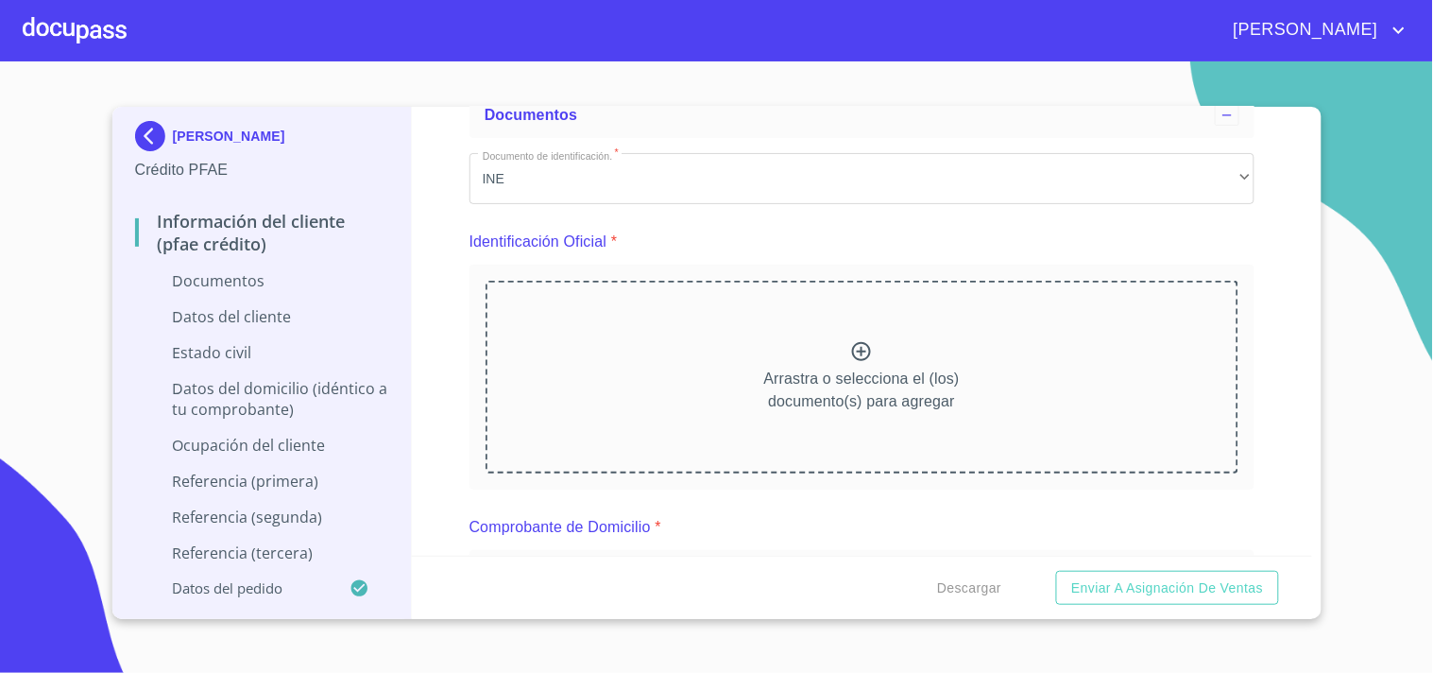
click at [852, 353] on icon at bounding box center [861, 351] width 23 height 23
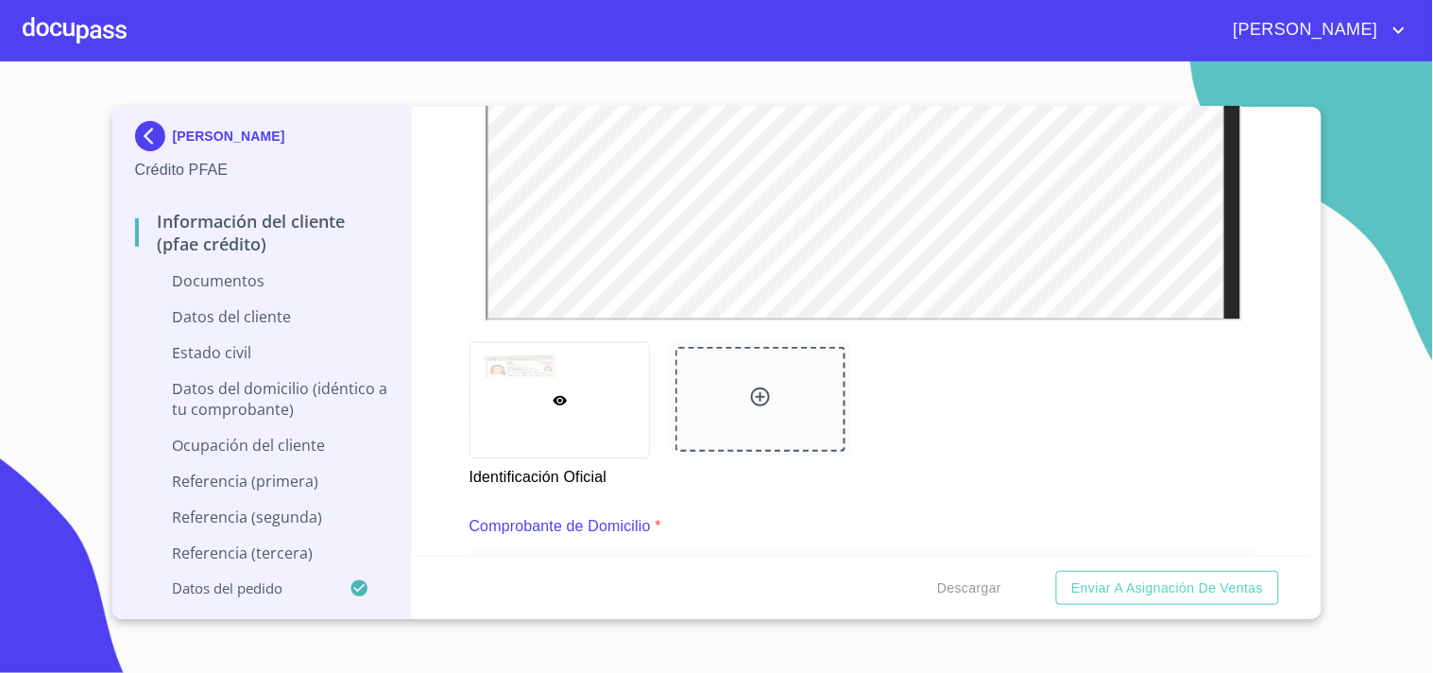
scroll to position [633, 0]
click at [743, 379] on div at bounding box center [761, 397] width 170 height 105
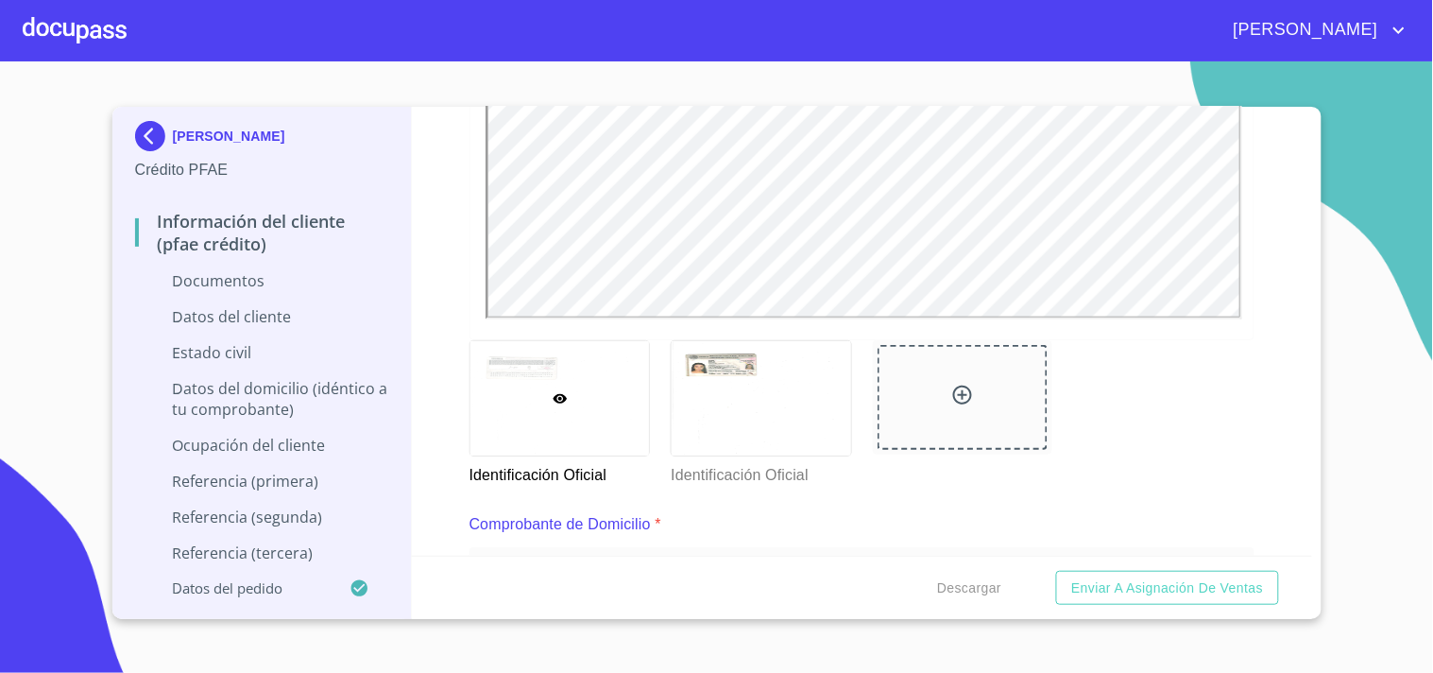
scroll to position [0, 0]
click at [453, 326] on div "Información del cliente (PFAE crédito) Documentos Documento de identificación. …" at bounding box center [862, 331] width 900 height 449
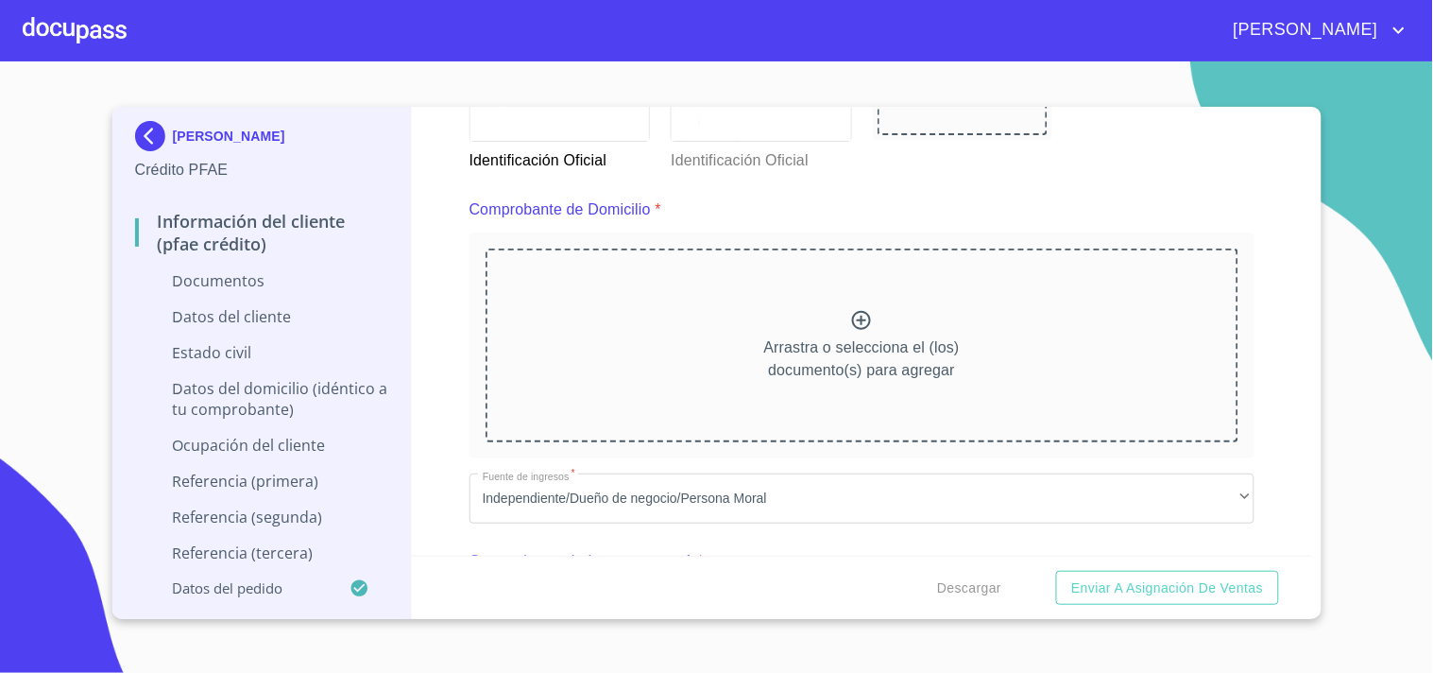
scroll to position [952, 0]
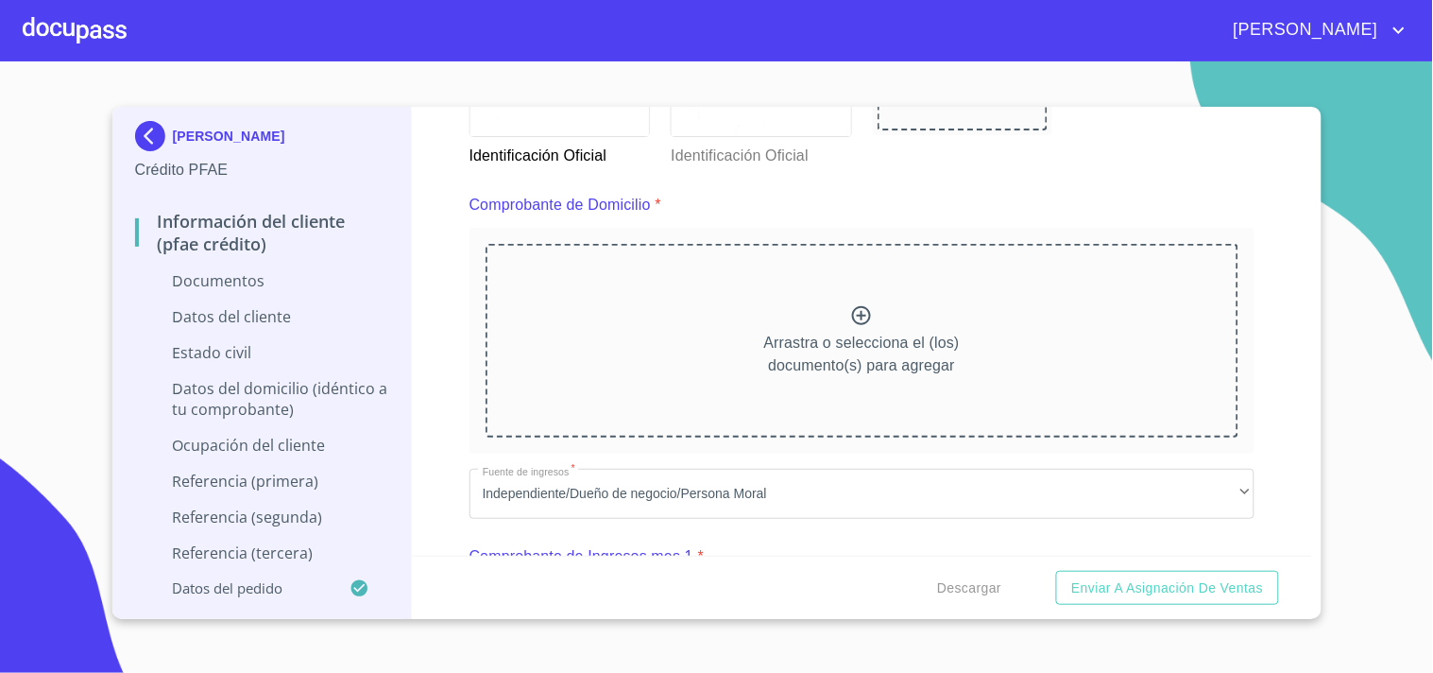
click at [837, 313] on div "Arrastra o selecciona el (los) documento(s) para agregar" at bounding box center [862, 340] width 753 height 193
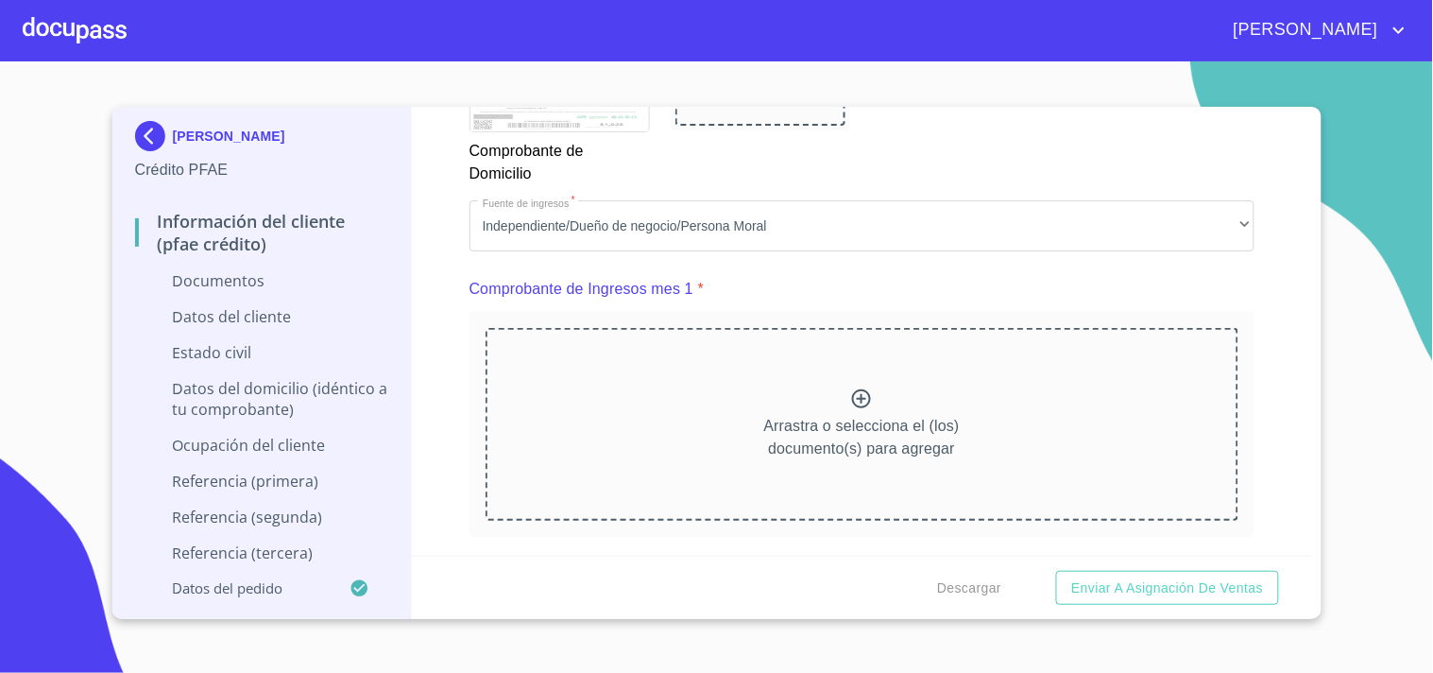
scroll to position [1761, 0]
click at [852, 402] on icon at bounding box center [861, 397] width 19 height 19
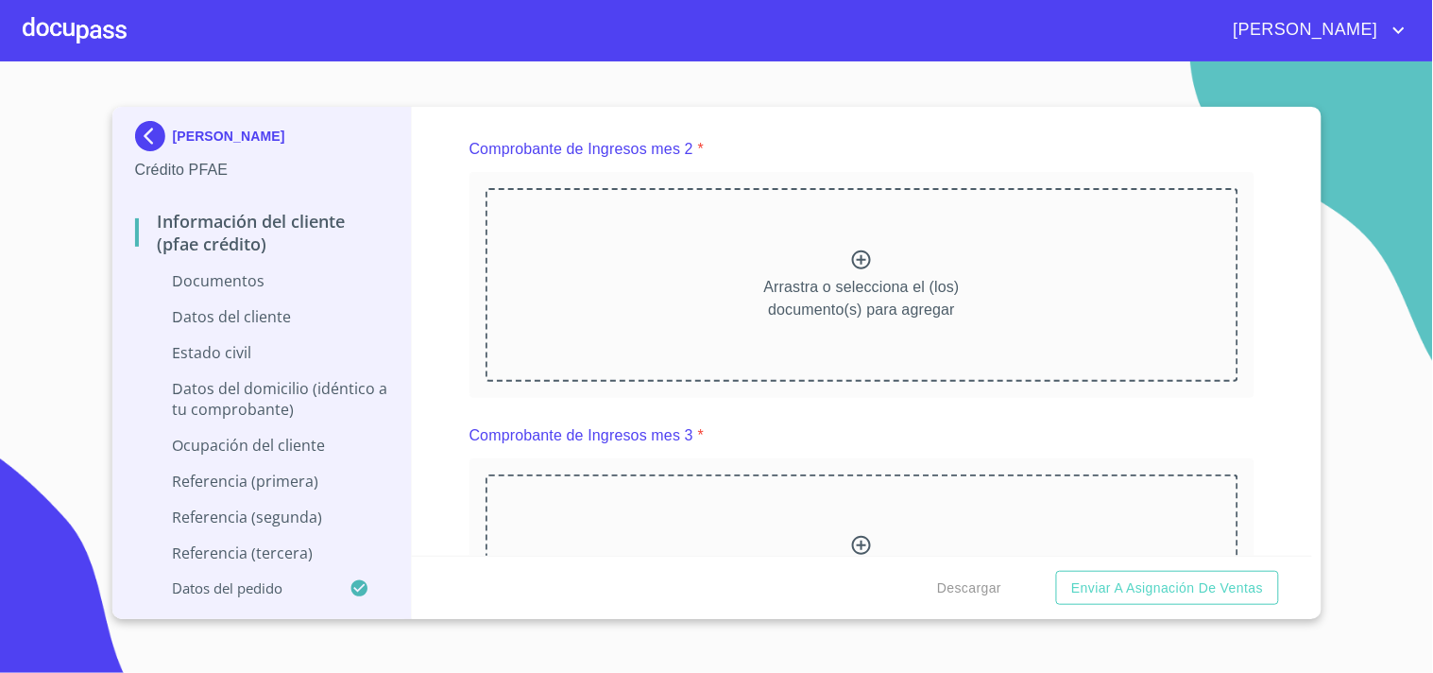
scroll to position [2760, 0]
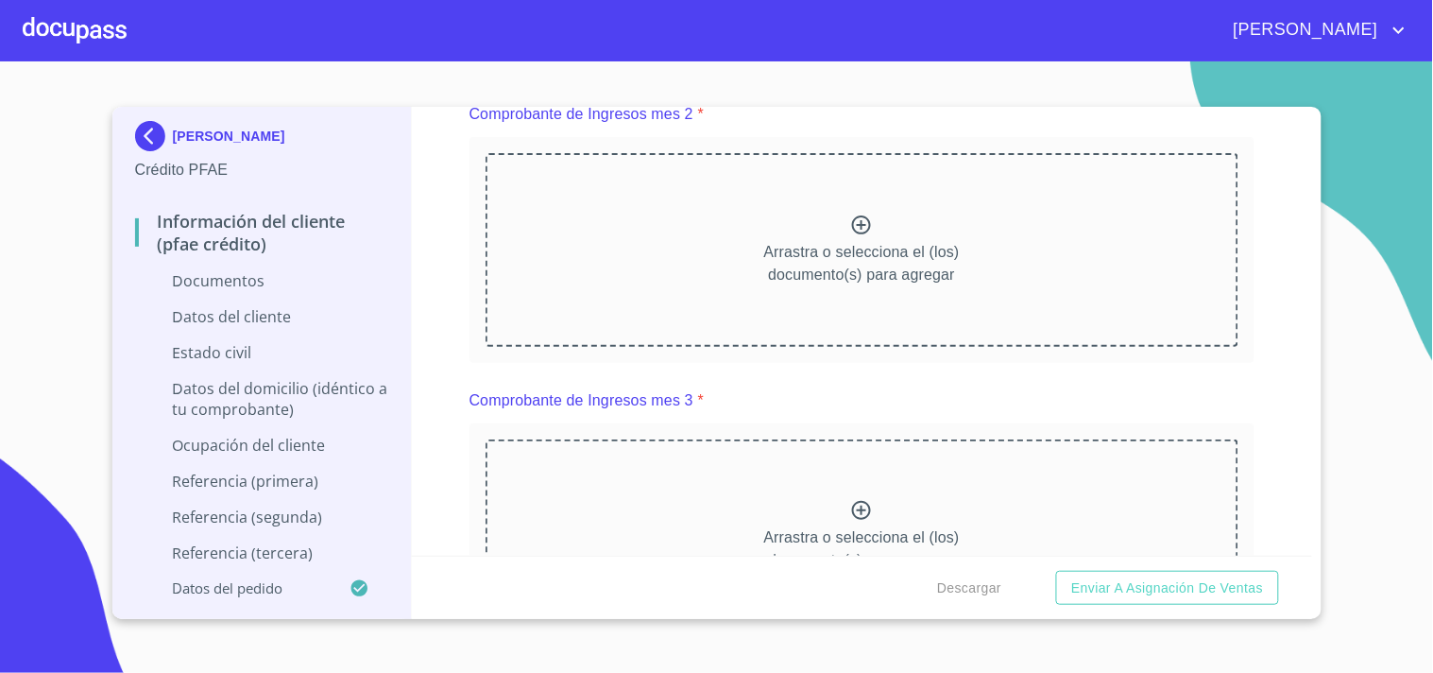
click at [853, 215] on icon at bounding box center [861, 224] width 19 height 19
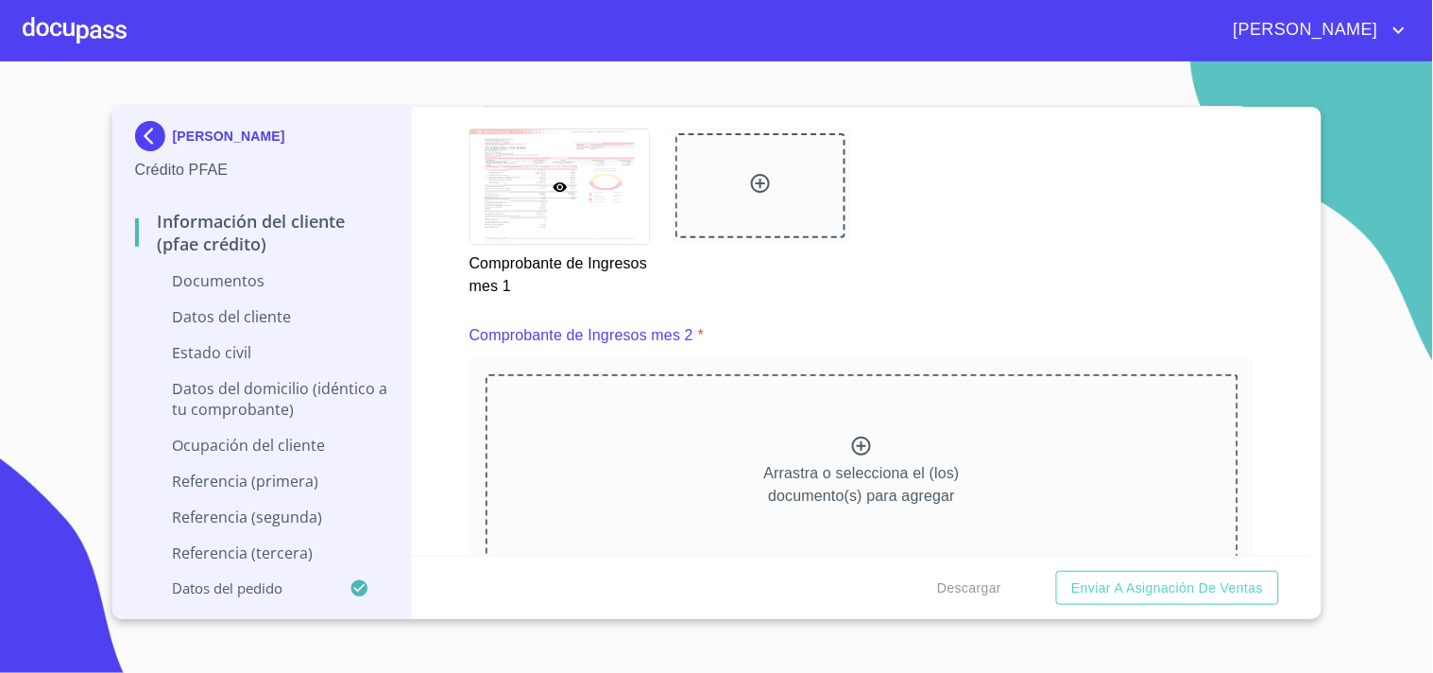
scroll to position [2547, 0]
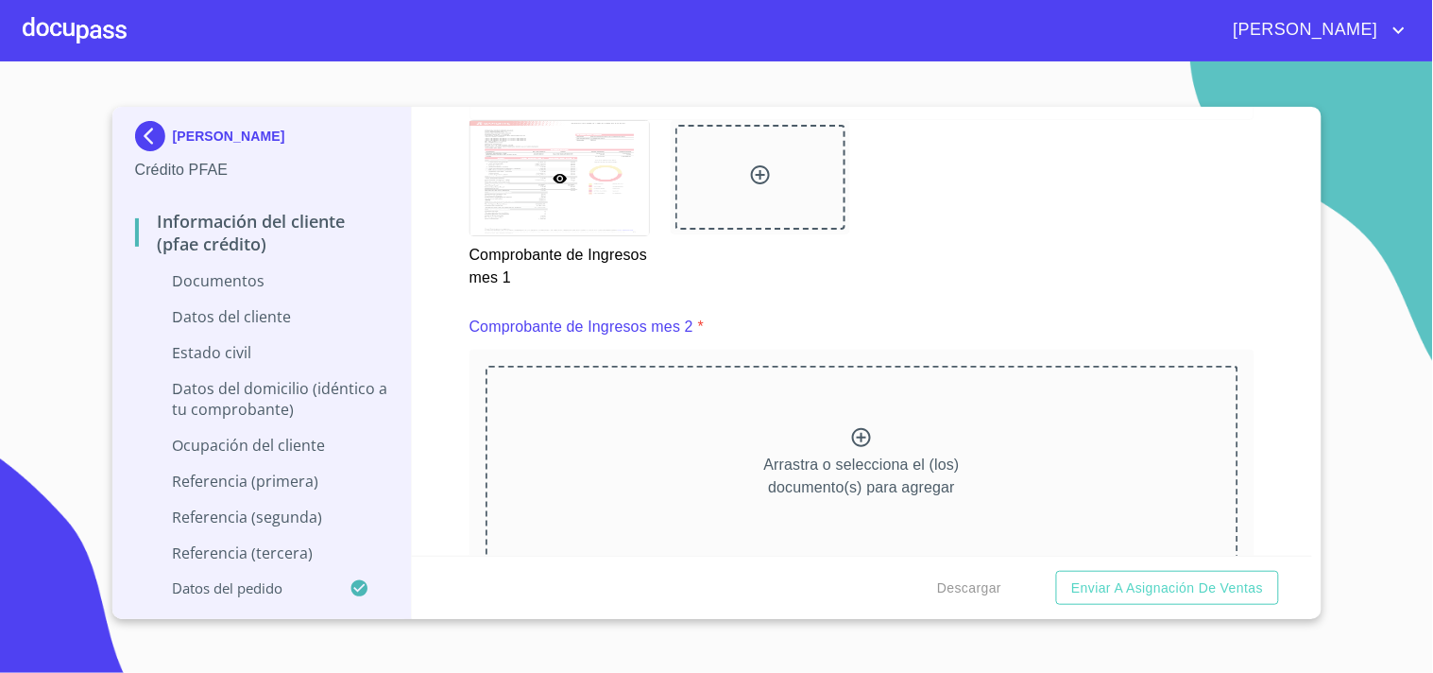
click at [854, 440] on icon at bounding box center [861, 437] width 19 height 19
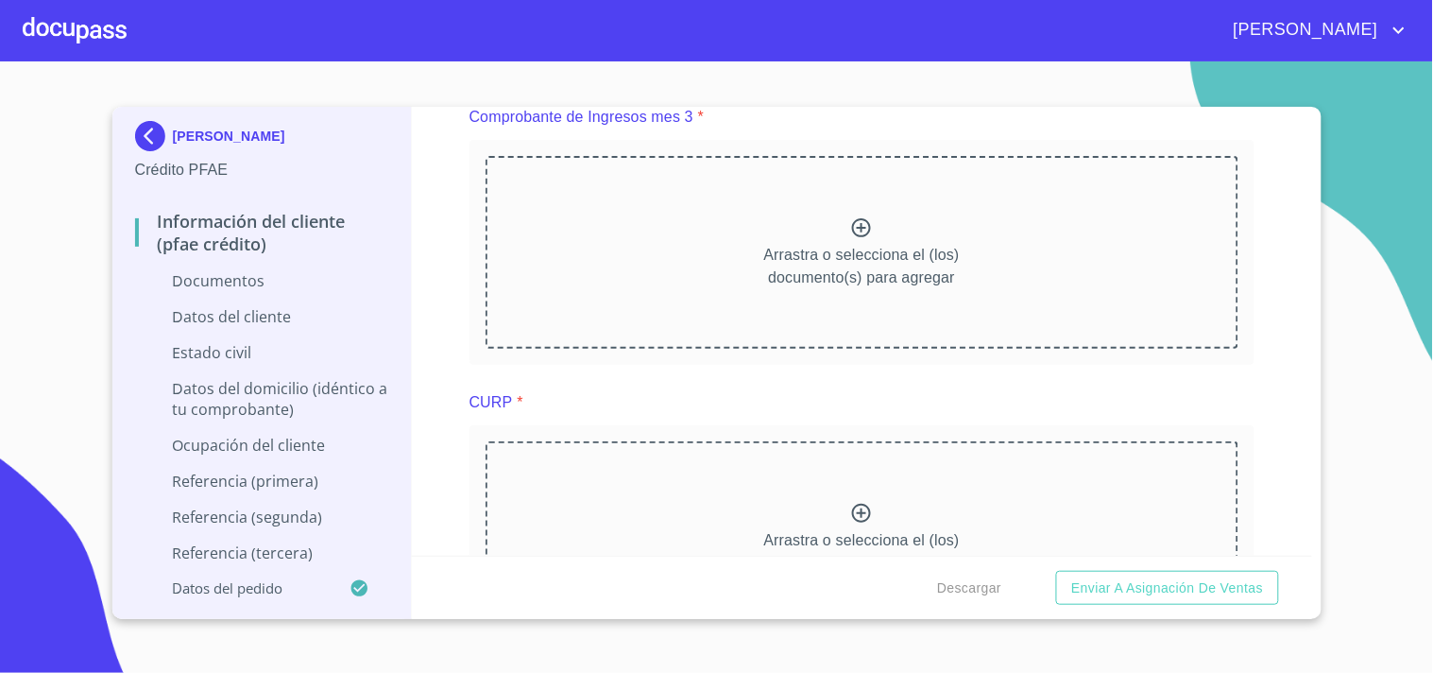
scroll to position [3585, 0]
click at [850, 219] on icon at bounding box center [861, 225] width 23 height 23
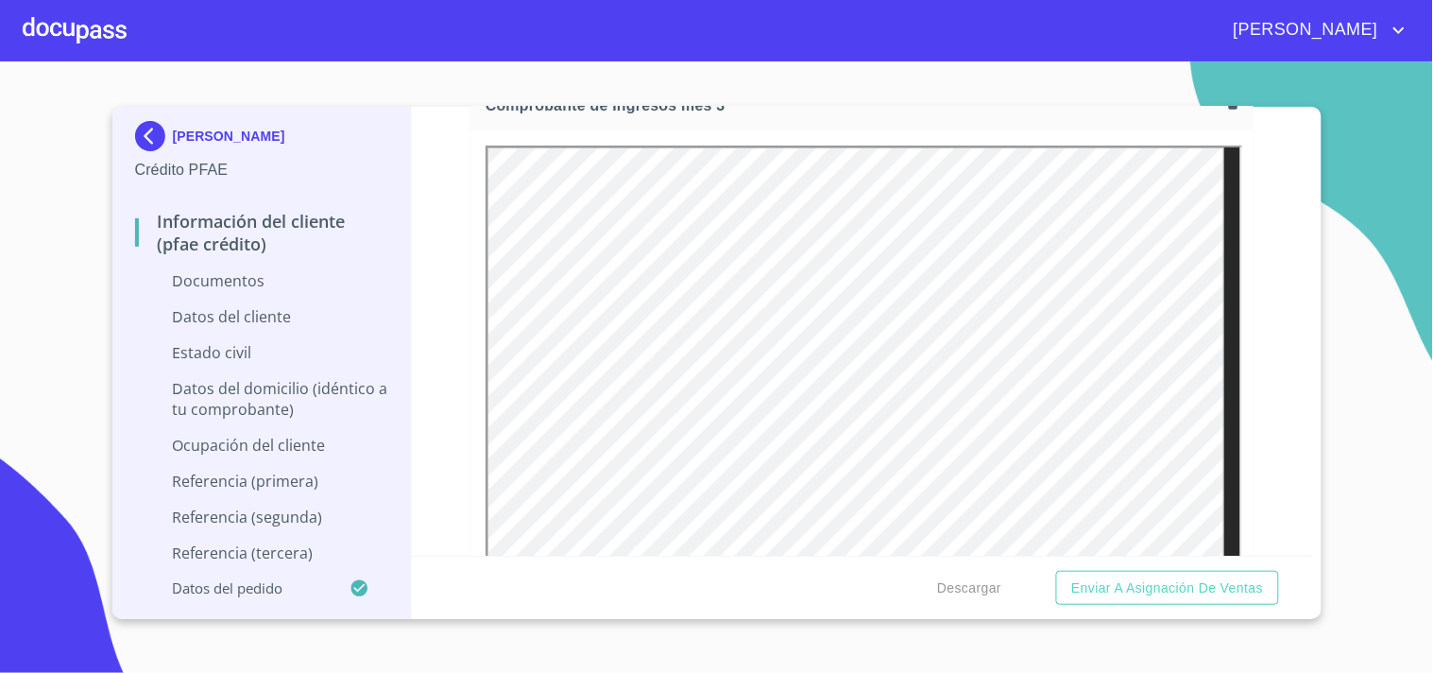
scroll to position [3498, 0]
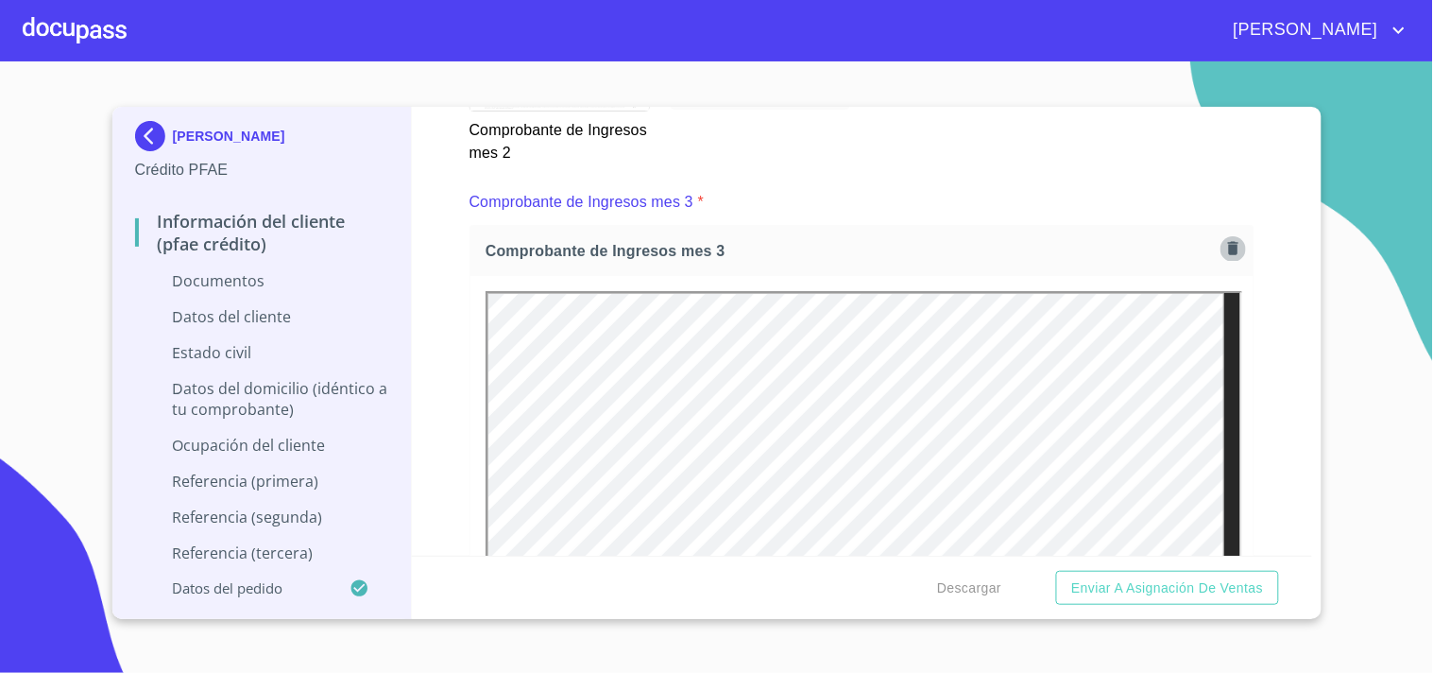
click at [1228, 242] on icon "button" at bounding box center [1233, 248] width 10 height 13
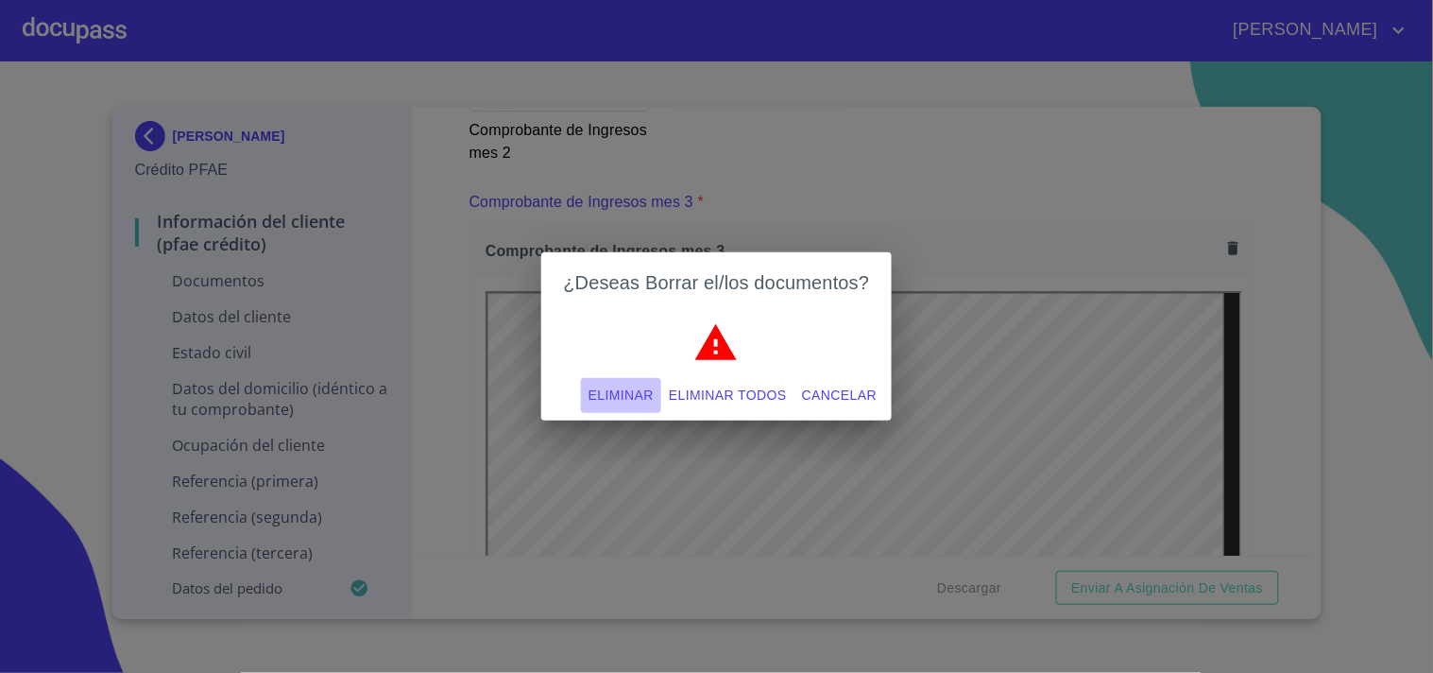
click at [615, 384] on span "Eliminar" at bounding box center [621, 396] width 65 height 24
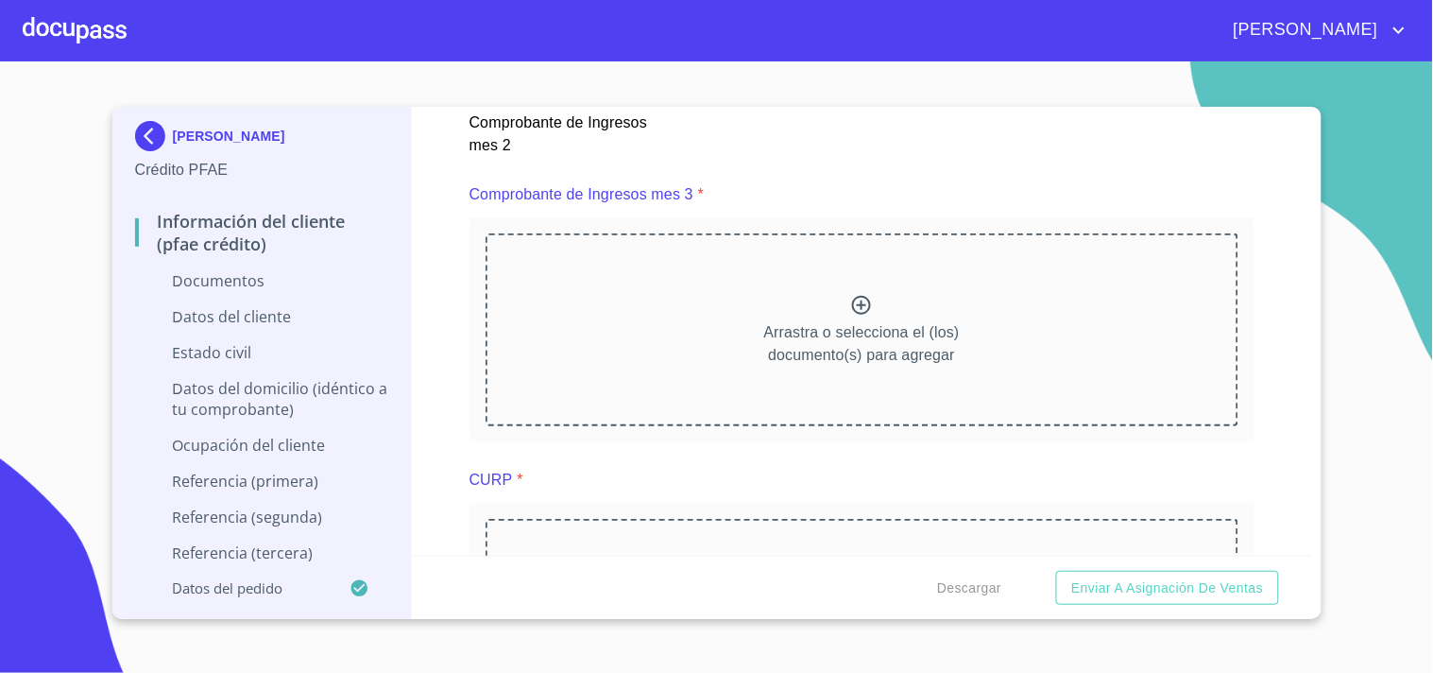
scroll to position [3506, 0]
click at [858, 305] on icon at bounding box center [861, 304] width 23 height 23
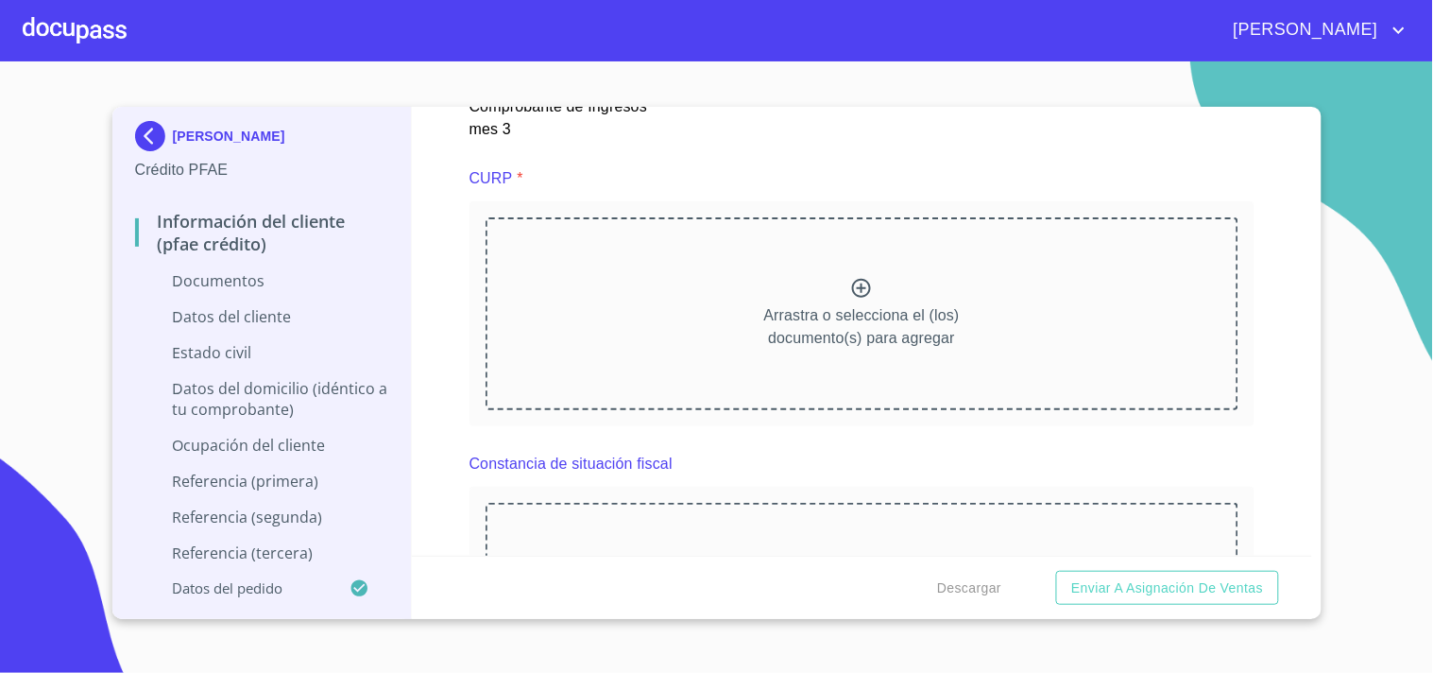
scroll to position [4368, 0]
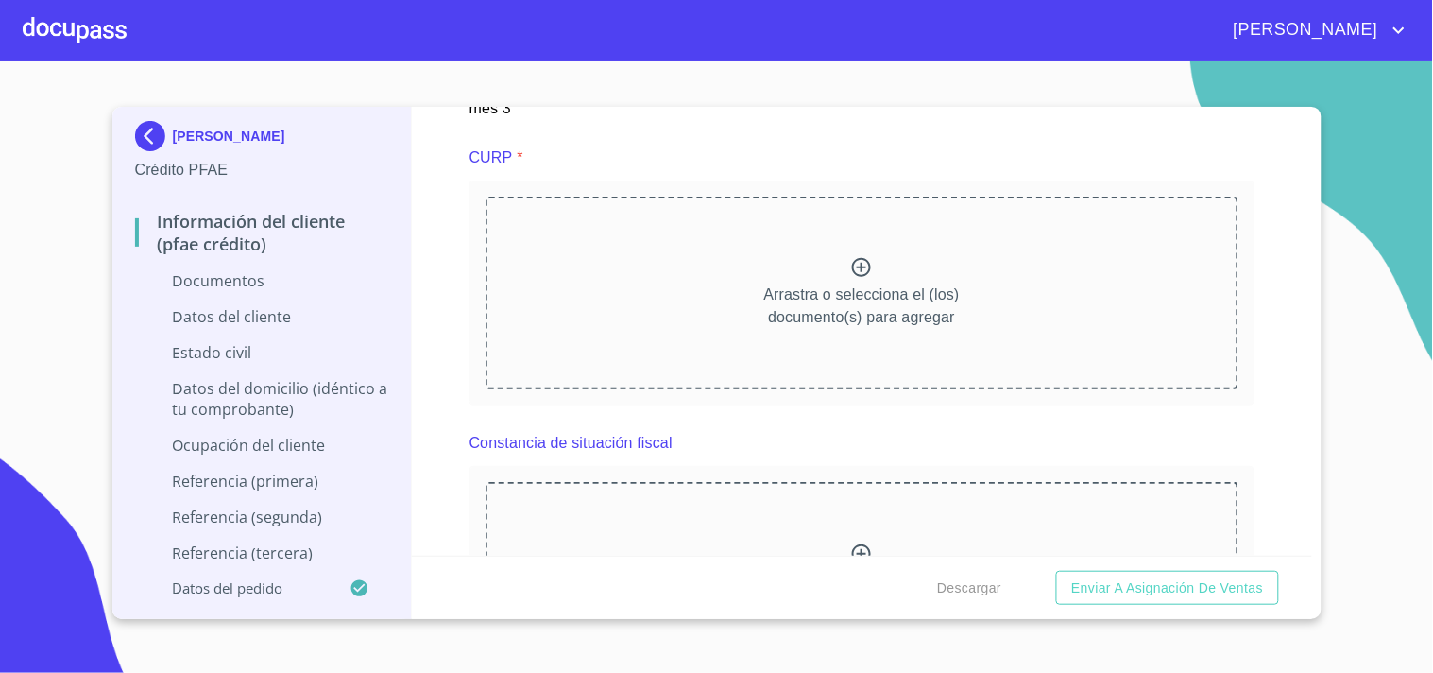
click at [853, 262] on icon at bounding box center [861, 267] width 19 height 19
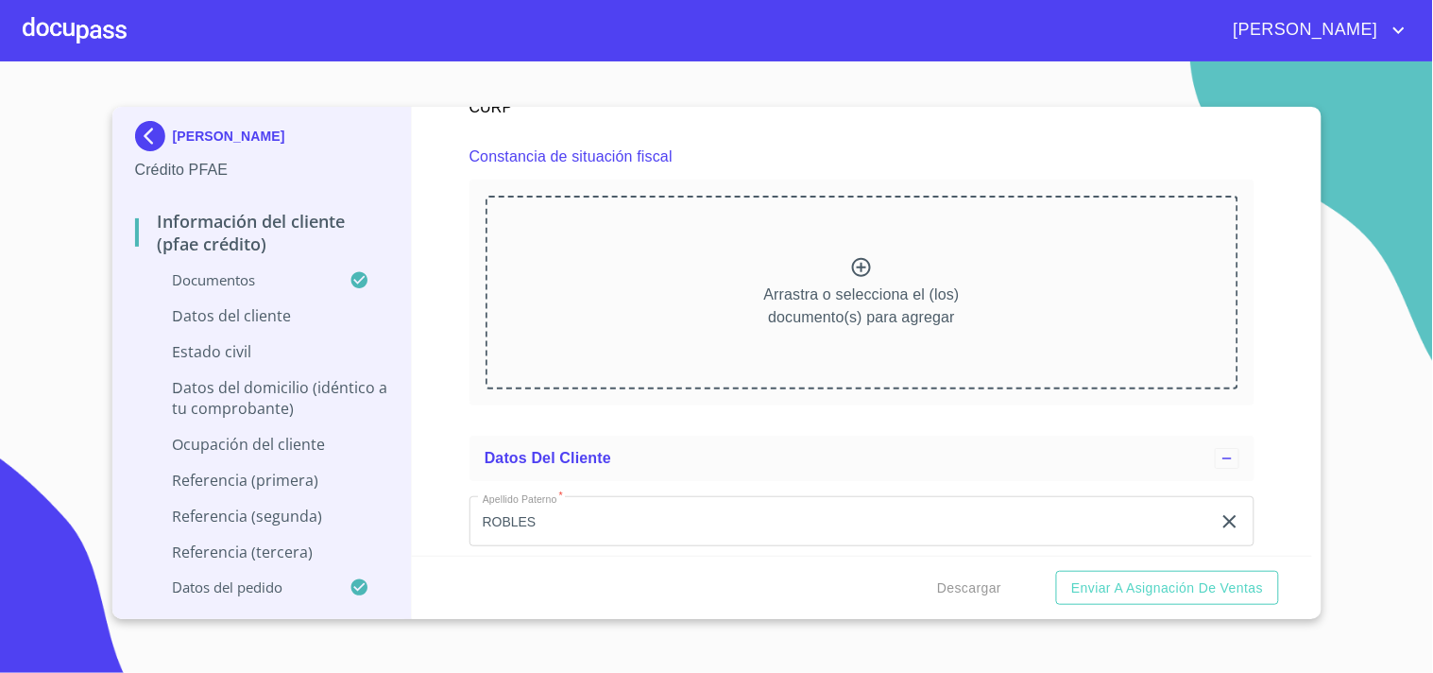
scroll to position [5175, 0]
click at [864, 251] on icon at bounding box center [861, 262] width 23 height 23
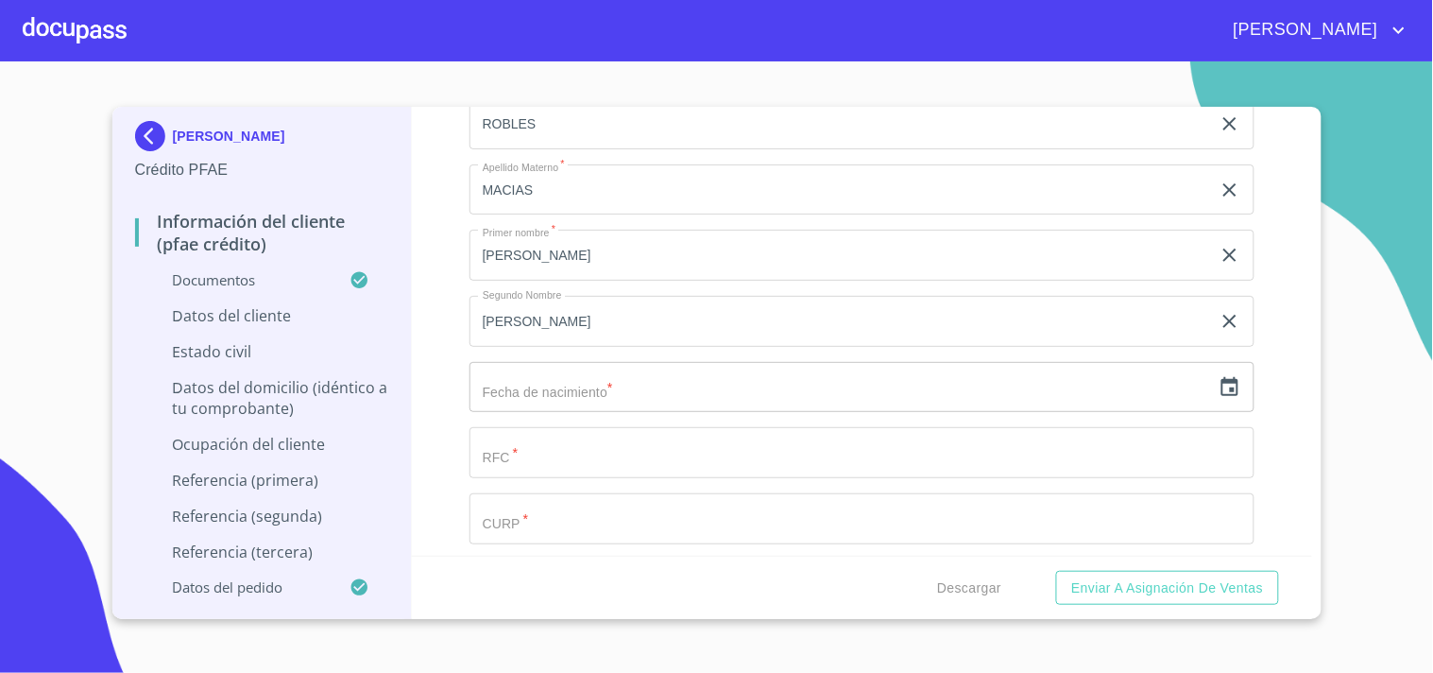
scroll to position [6109, 0]
click at [505, 385] on input "text" at bounding box center [841, 386] width 742 height 51
paste input "31"
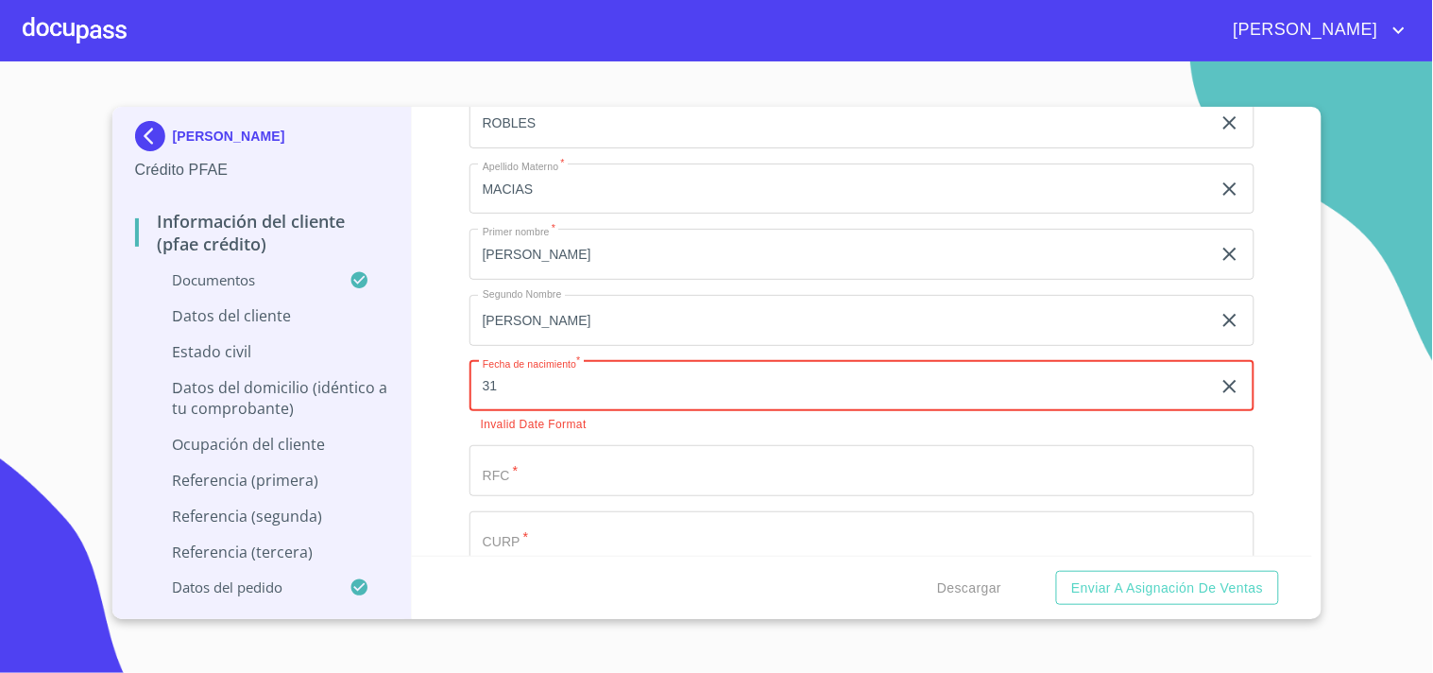
click at [1061, 361] on input "31" at bounding box center [844, 386] width 749 height 51
type input "31"
click at [1219, 375] on icon "button" at bounding box center [1230, 386] width 23 height 23
click at [548, 374] on input "text" at bounding box center [841, 386] width 742 height 51
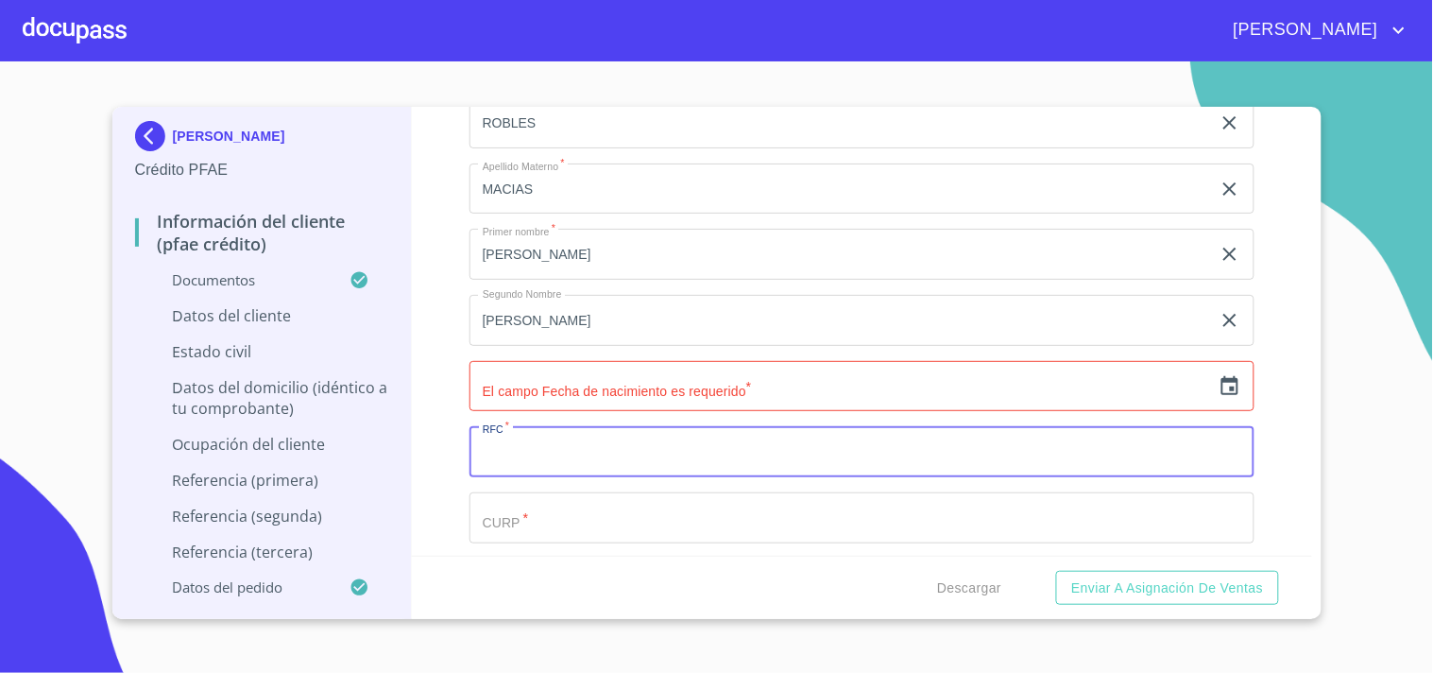
click at [505, 427] on input "Documento de identificación.   *" at bounding box center [862, 451] width 785 height 51
paste input "ROMF000731"
type input "ROMF0007311J8"
click at [641, 372] on input "text" at bounding box center [841, 386] width 742 height 51
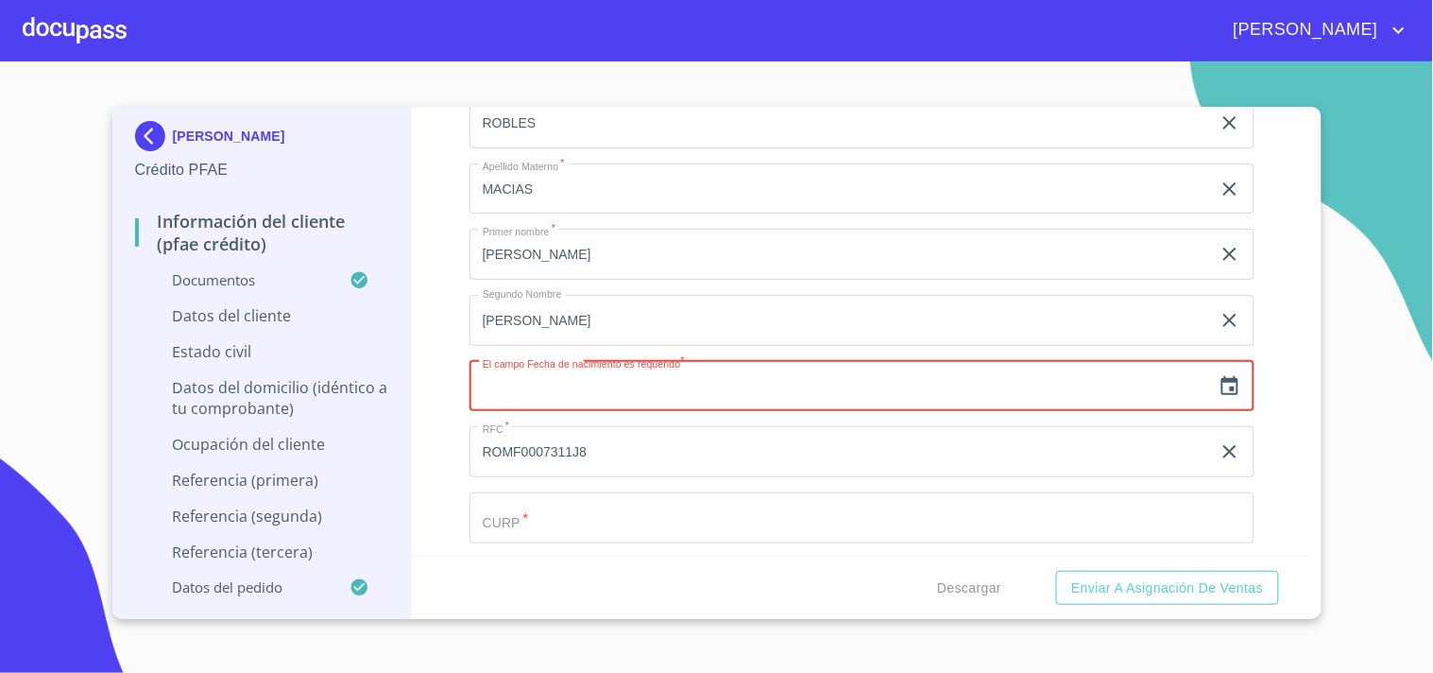
click at [1222, 376] on icon "button" at bounding box center [1230, 385] width 17 height 19
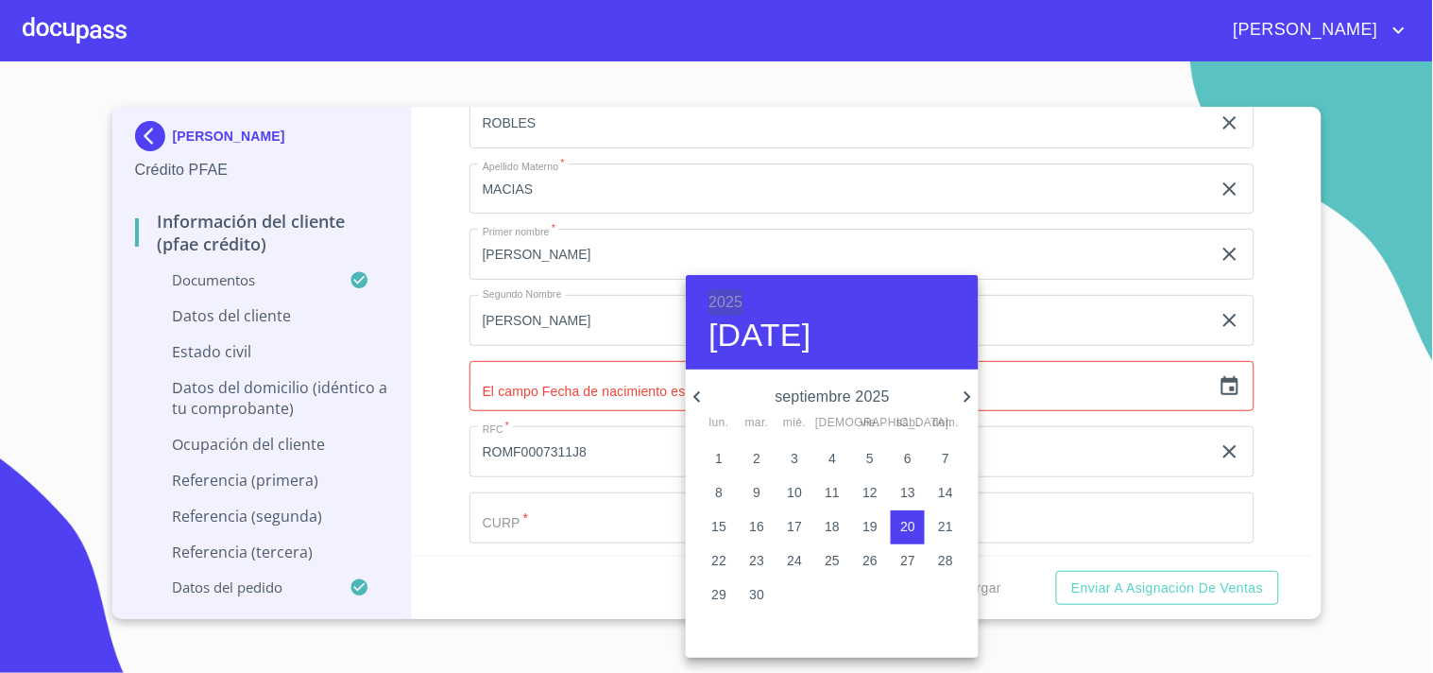
click at [734, 304] on h6 "2025" at bounding box center [726, 302] width 34 height 26
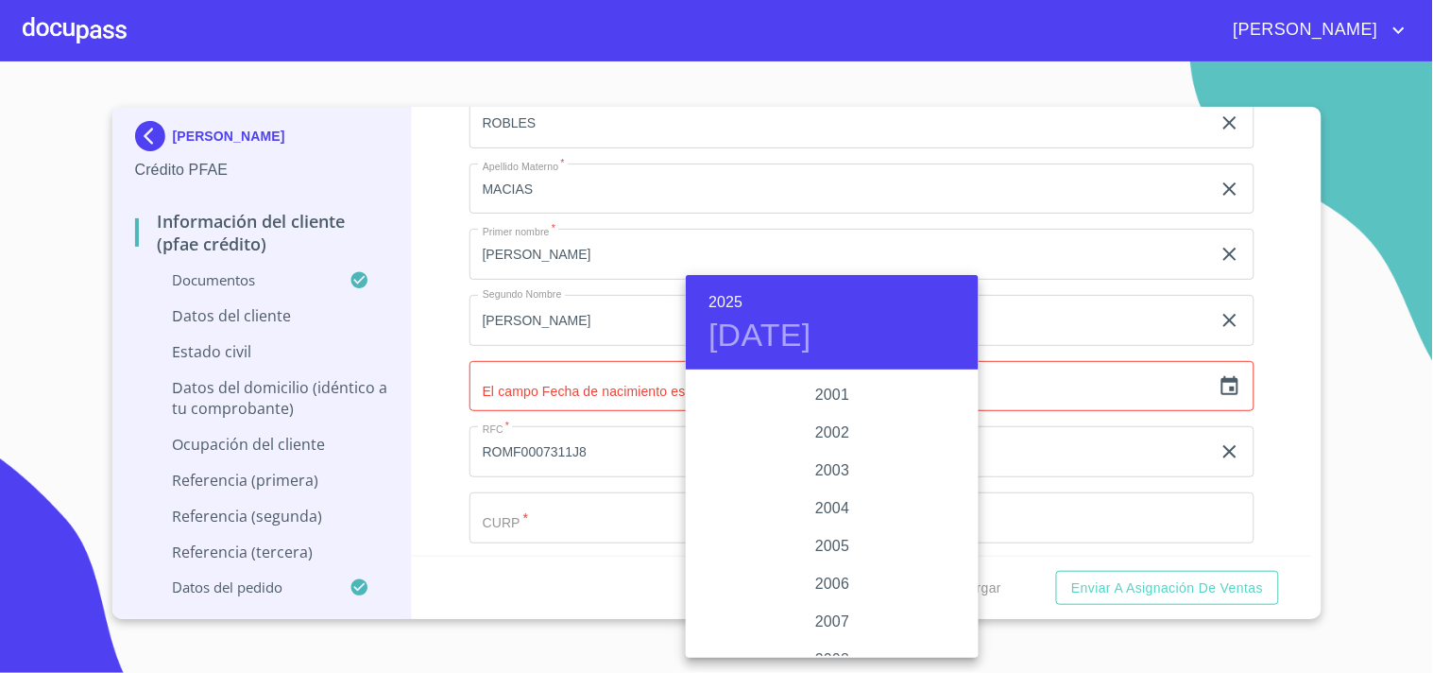
scroll to position [2838, 0]
click at [819, 391] on div "2000" at bounding box center [832, 387] width 293 height 38
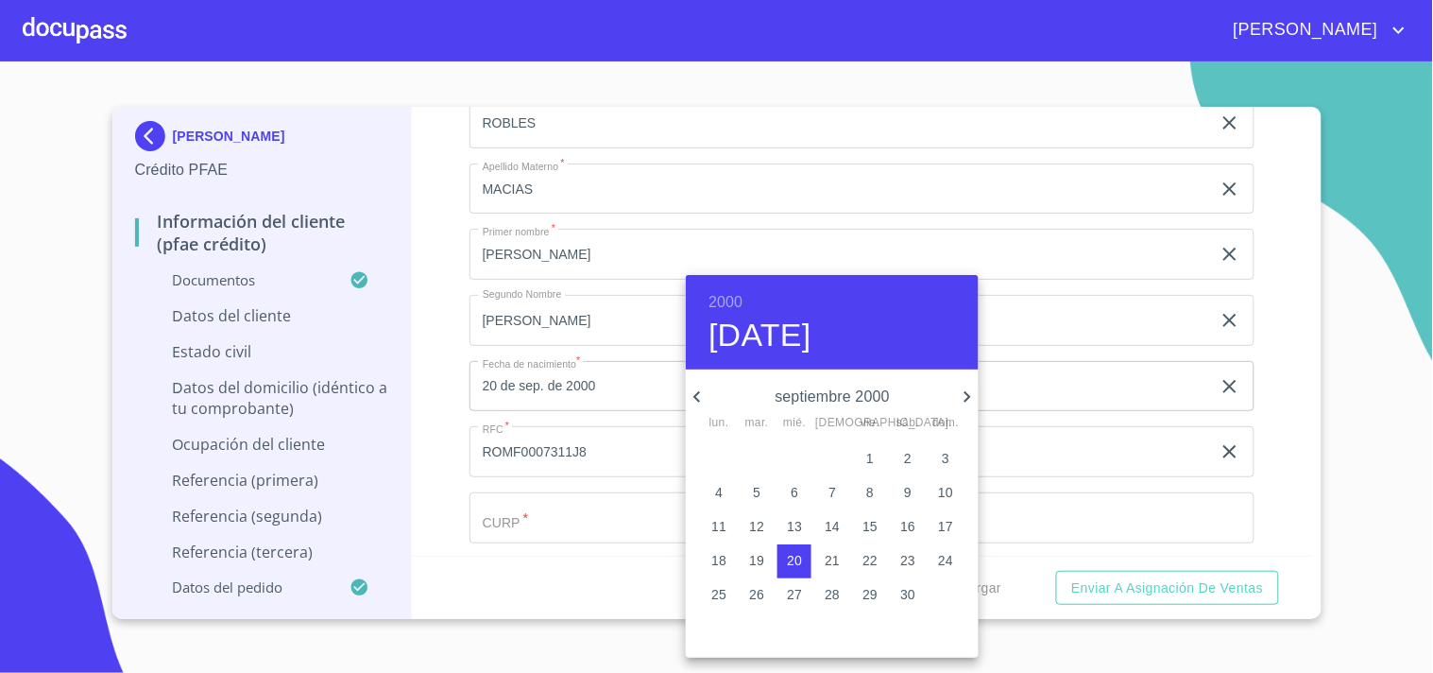
click at [702, 391] on icon "button" at bounding box center [697, 396] width 23 height 23
click at [720, 624] on p "31" at bounding box center [718, 628] width 15 height 19
type input "[DATE]"
click at [452, 360] on div at bounding box center [716, 336] width 1433 height 673
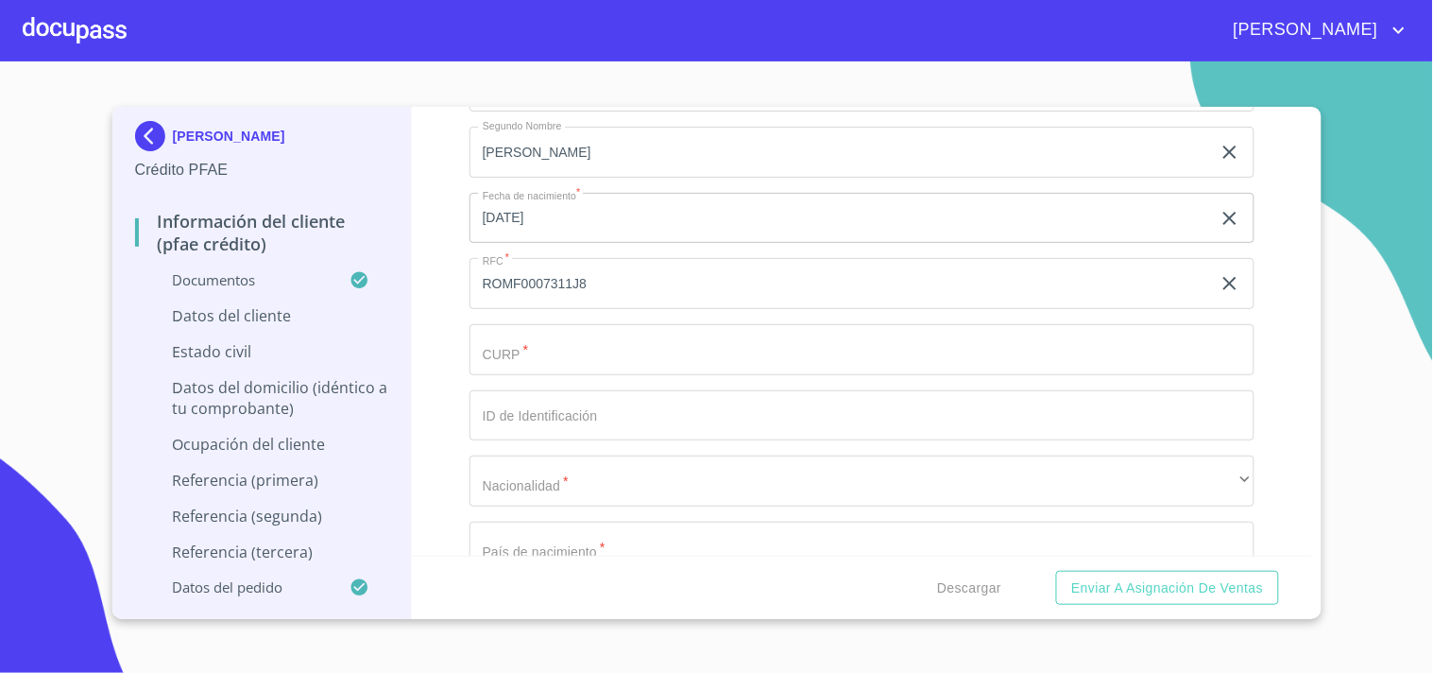
scroll to position [6399, 0]
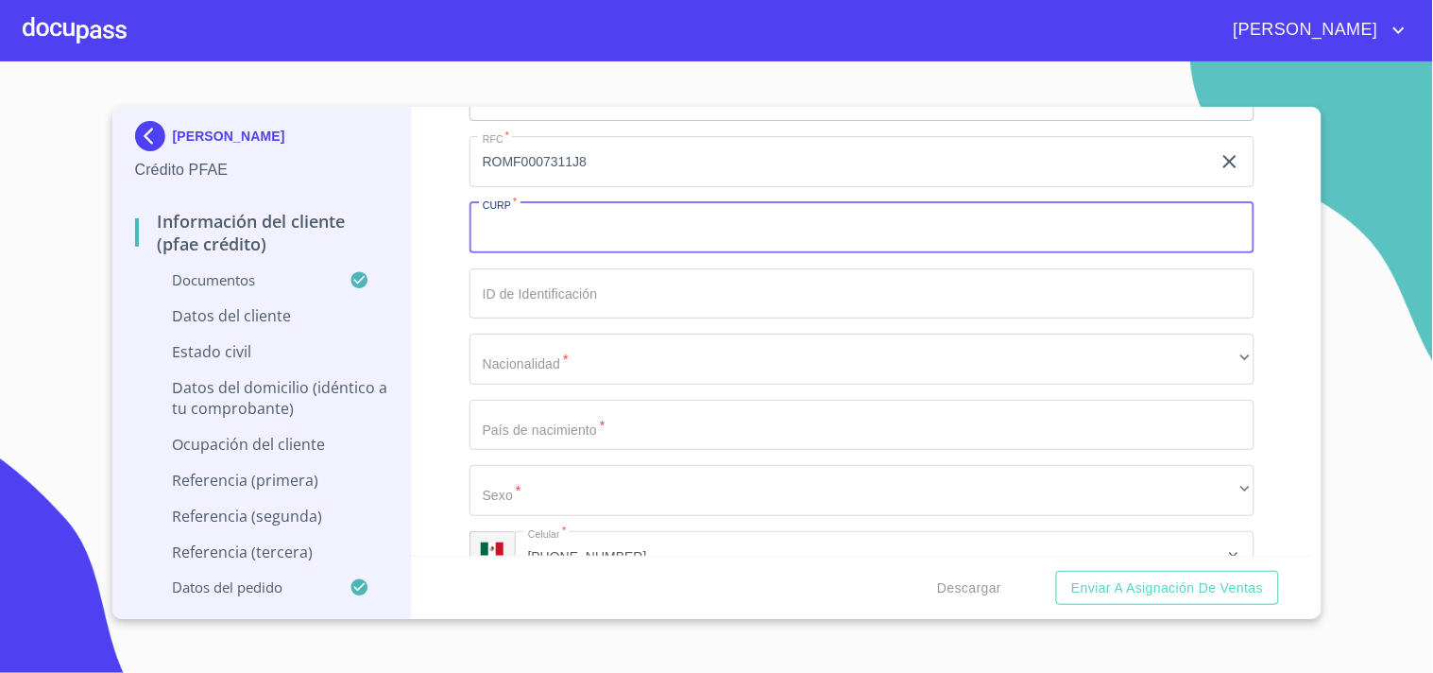
click at [544, 227] on input "Documento de identificación.   *" at bounding box center [862, 227] width 785 height 51
paste input "ROMF000731MJCBCRA0"
type input "ROMF000731MJCBCRA0"
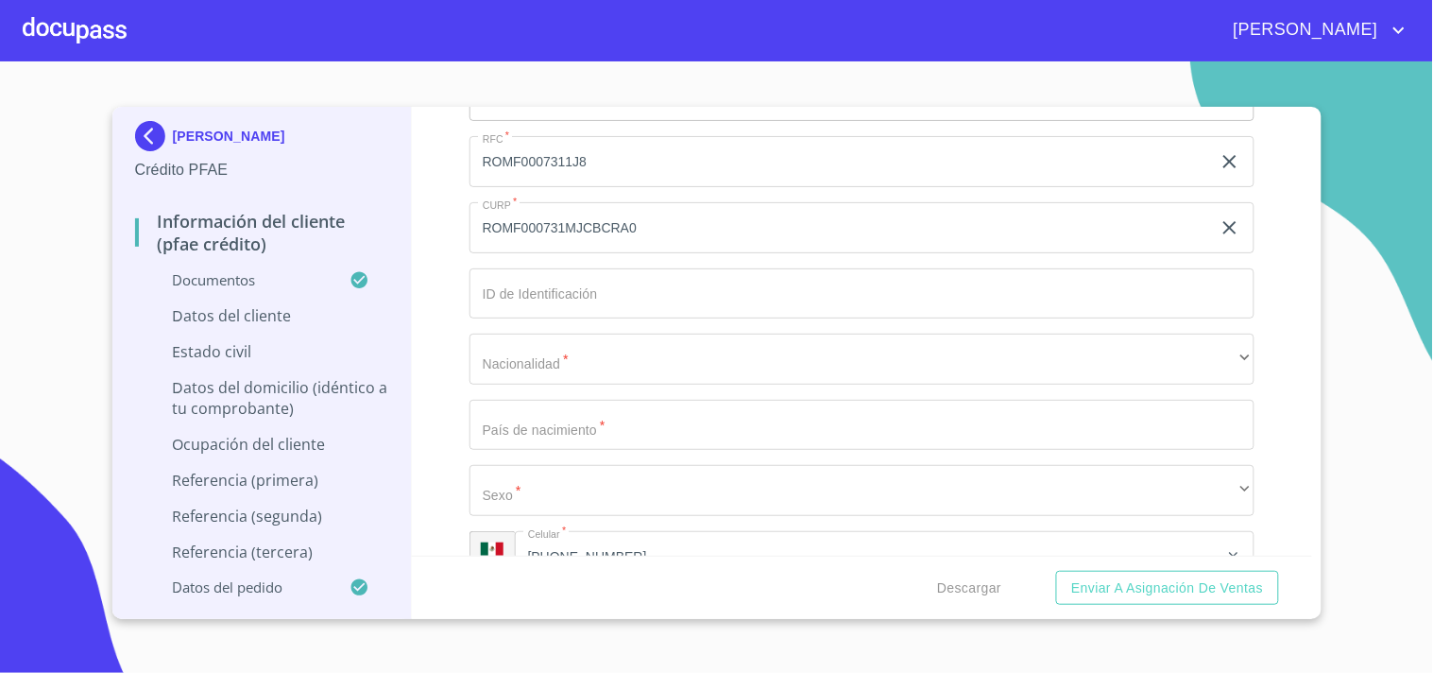
click at [438, 236] on div "Información del cliente (PFAE crédito) Documentos Documento de identificación. …" at bounding box center [862, 331] width 900 height 449
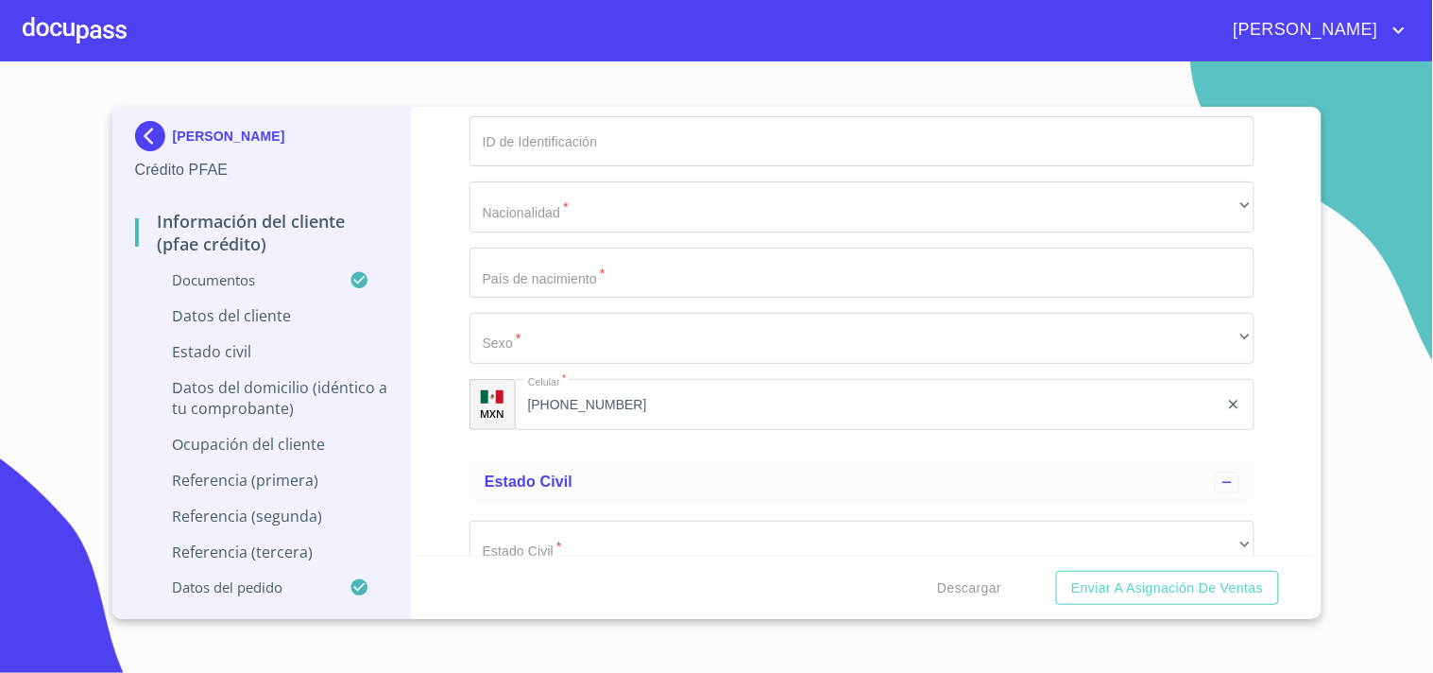
scroll to position [6553, 0]
click at [532, 134] on input "Documento de identificación.   *" at bounding box center [862, 139] width 785 height 51
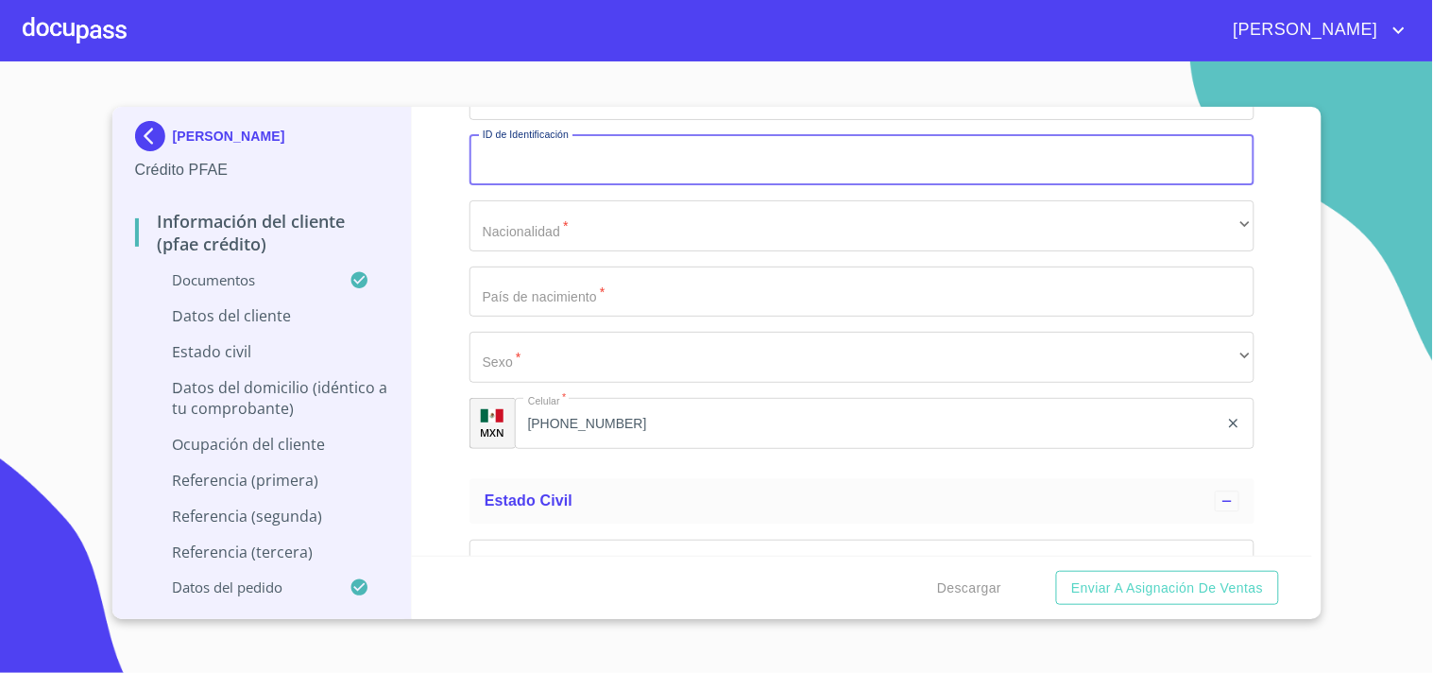
scroll to position [6523, 0]
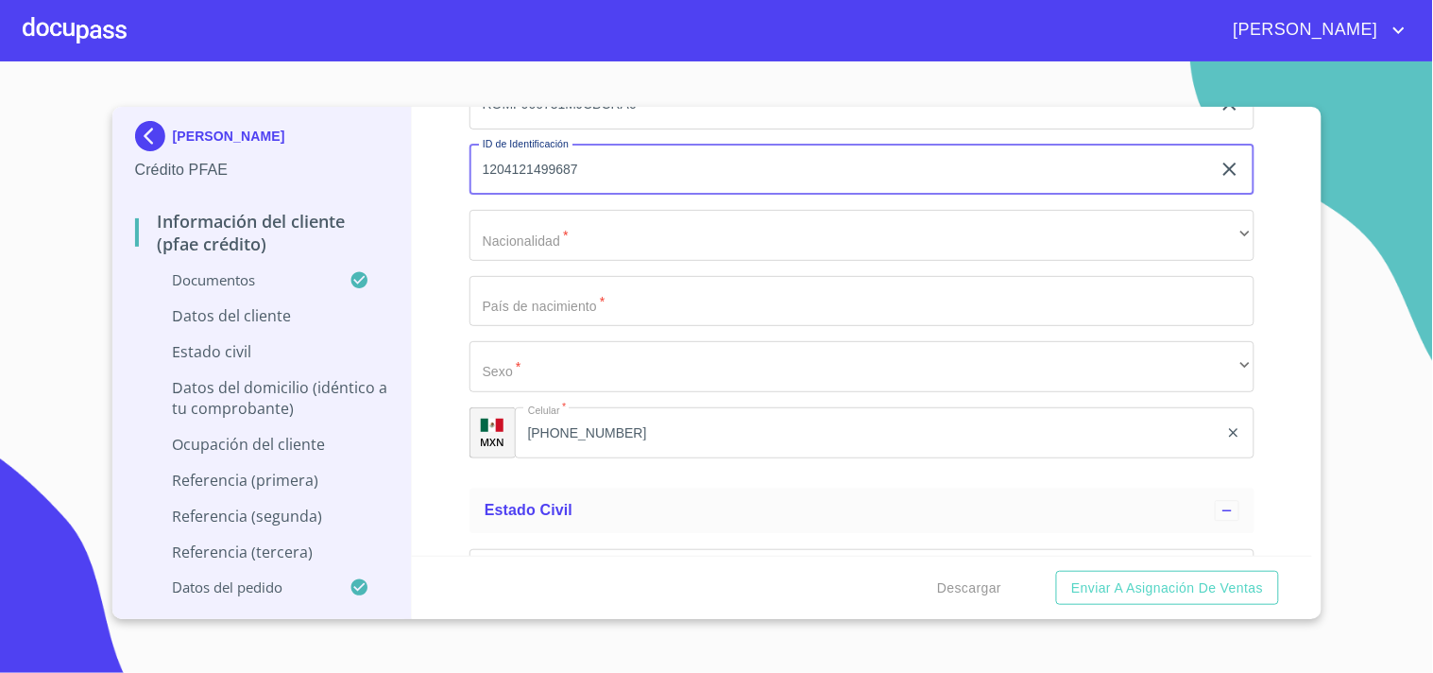
type input "1204121499687"
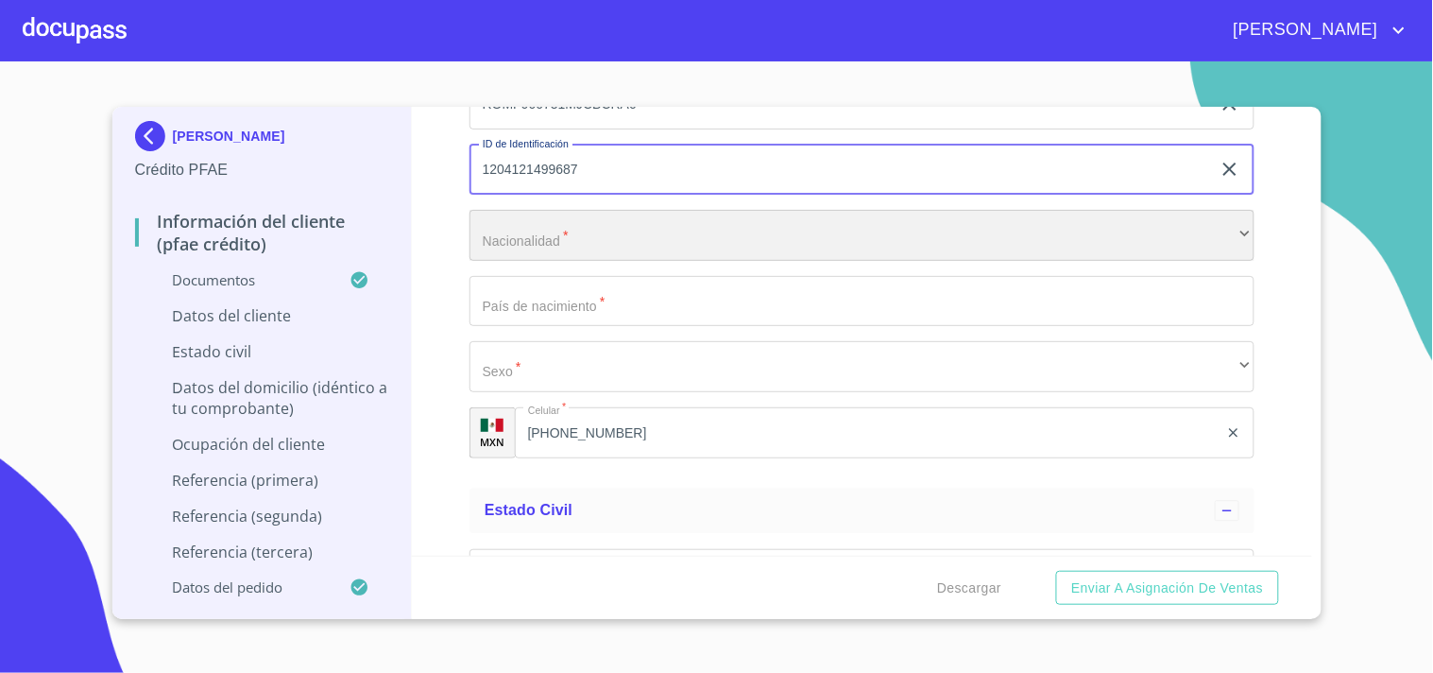
click at [535, 241] on div "​" at bounding box center [862, 235] width 785 height 51
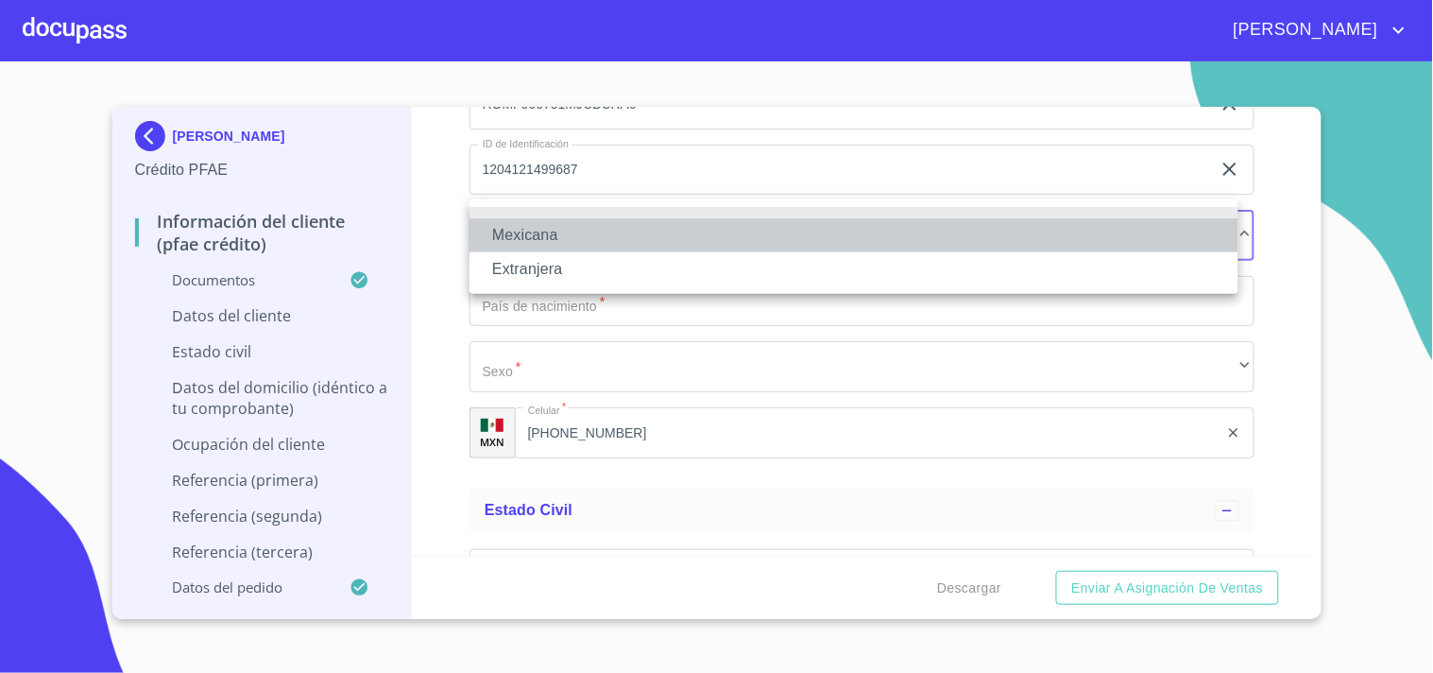
click at [545, 237] on li "Mexicana" at bounding box center [854, 235] width 769 height 34
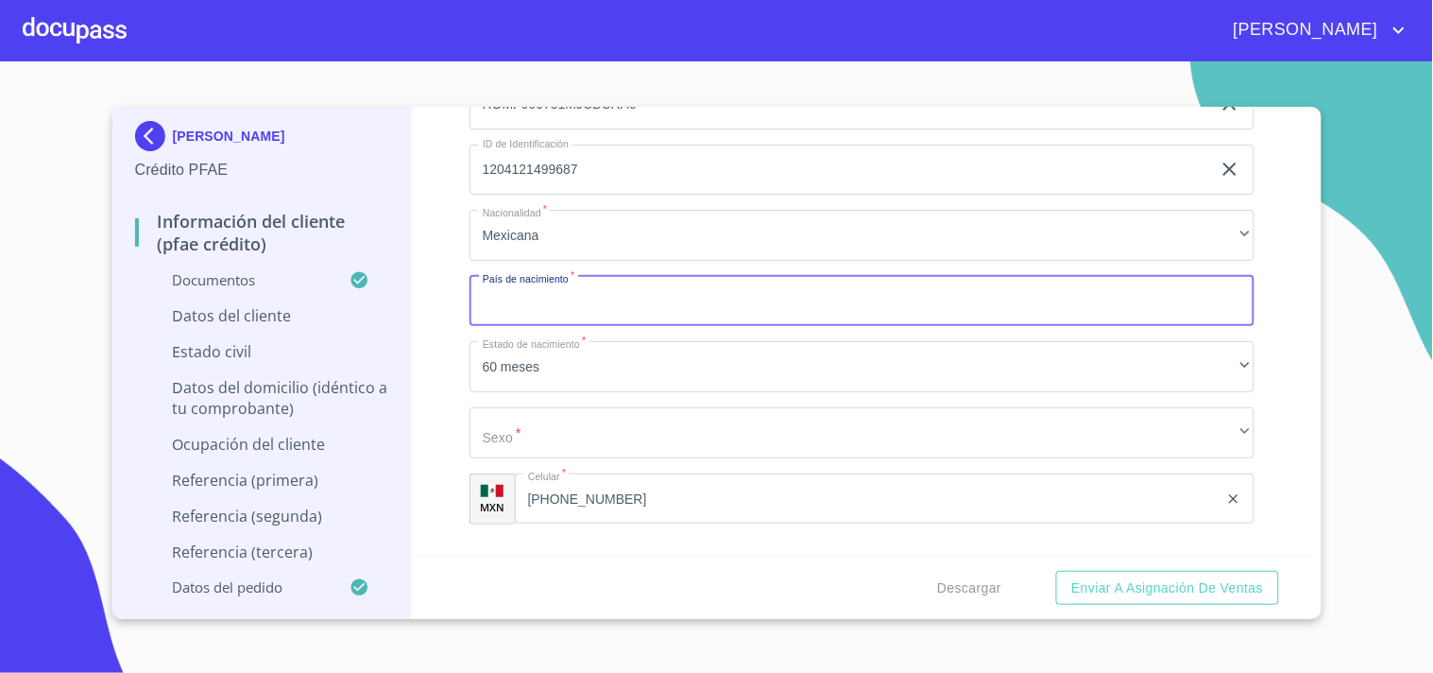
click at [548, 300] on input "Documento de identificación.   *" at bounding box center [862, 301] width 785 height 51
type input "m"
type input "[GEOGRAPHIC_DATA]"
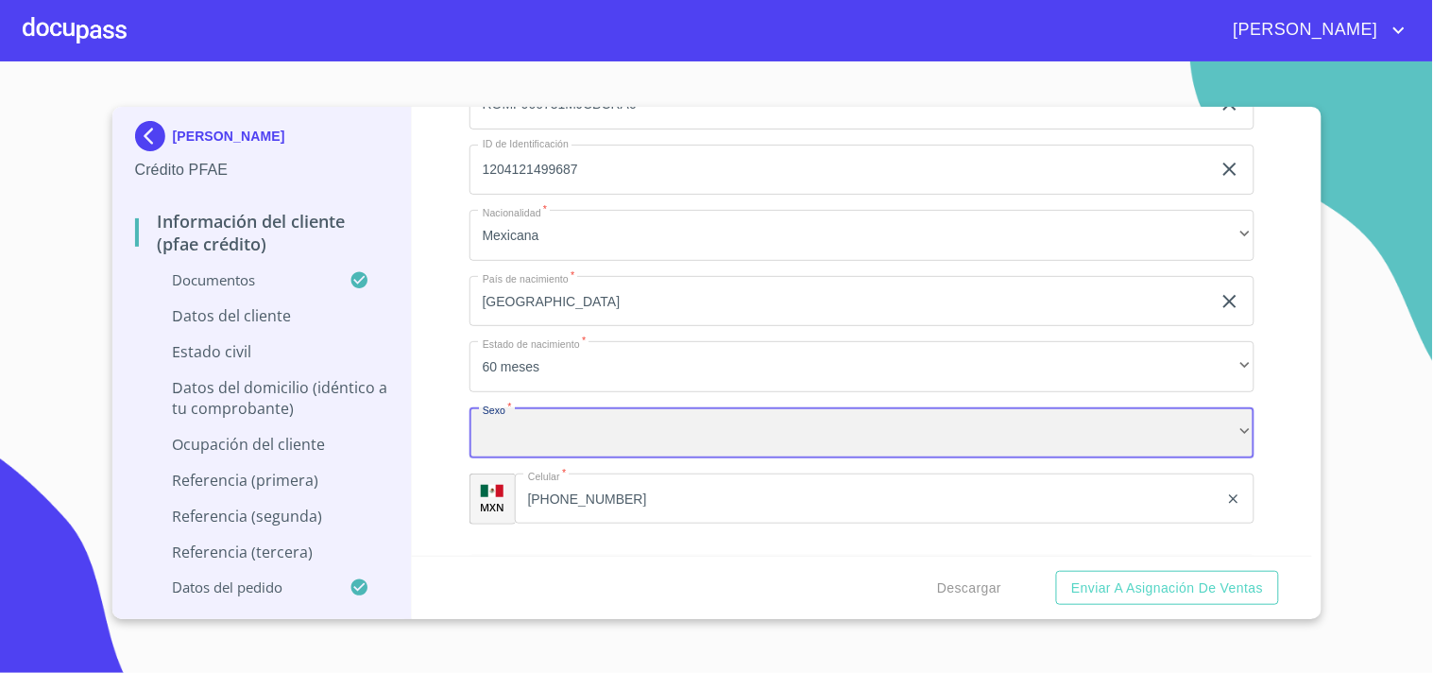
click at [537, 422] on div "​" at bounding box center [862, 432] width 785 height 51
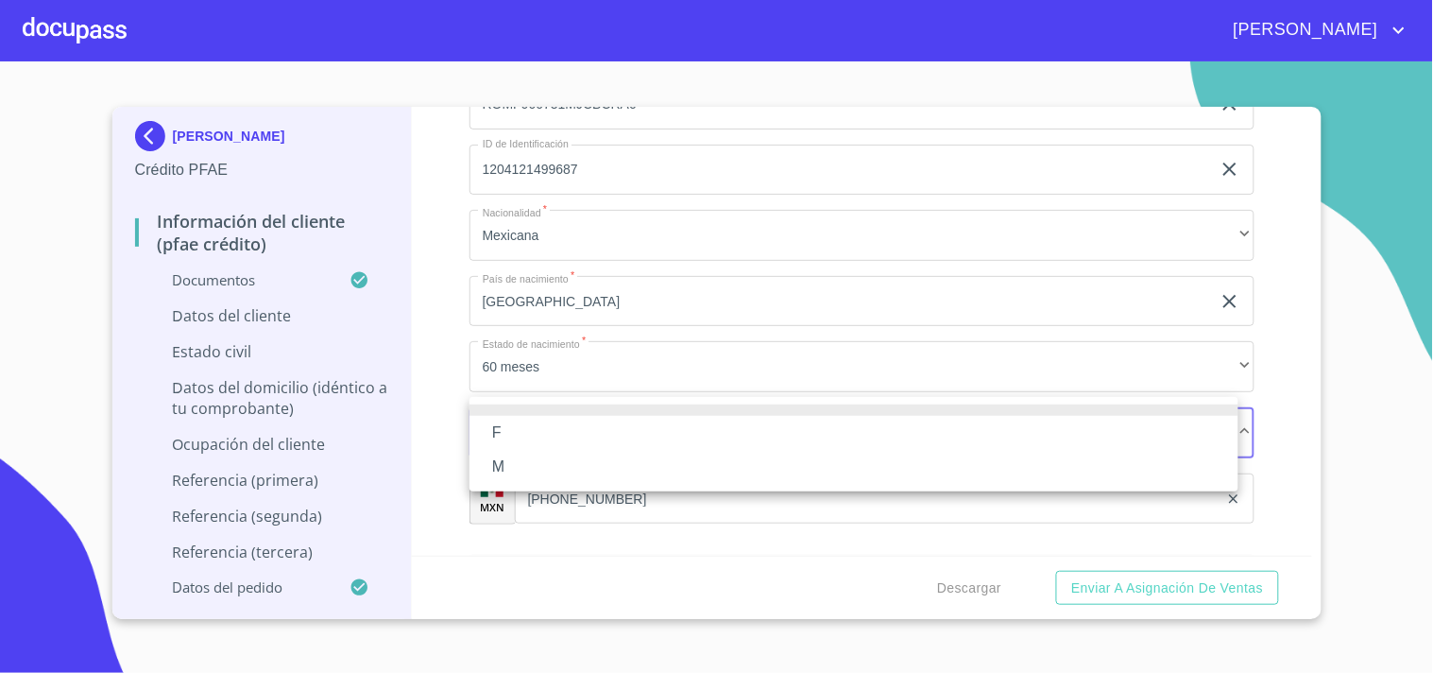
click at [524, 428] on li "F" at bounding box center [854, 433] width 769 height 34
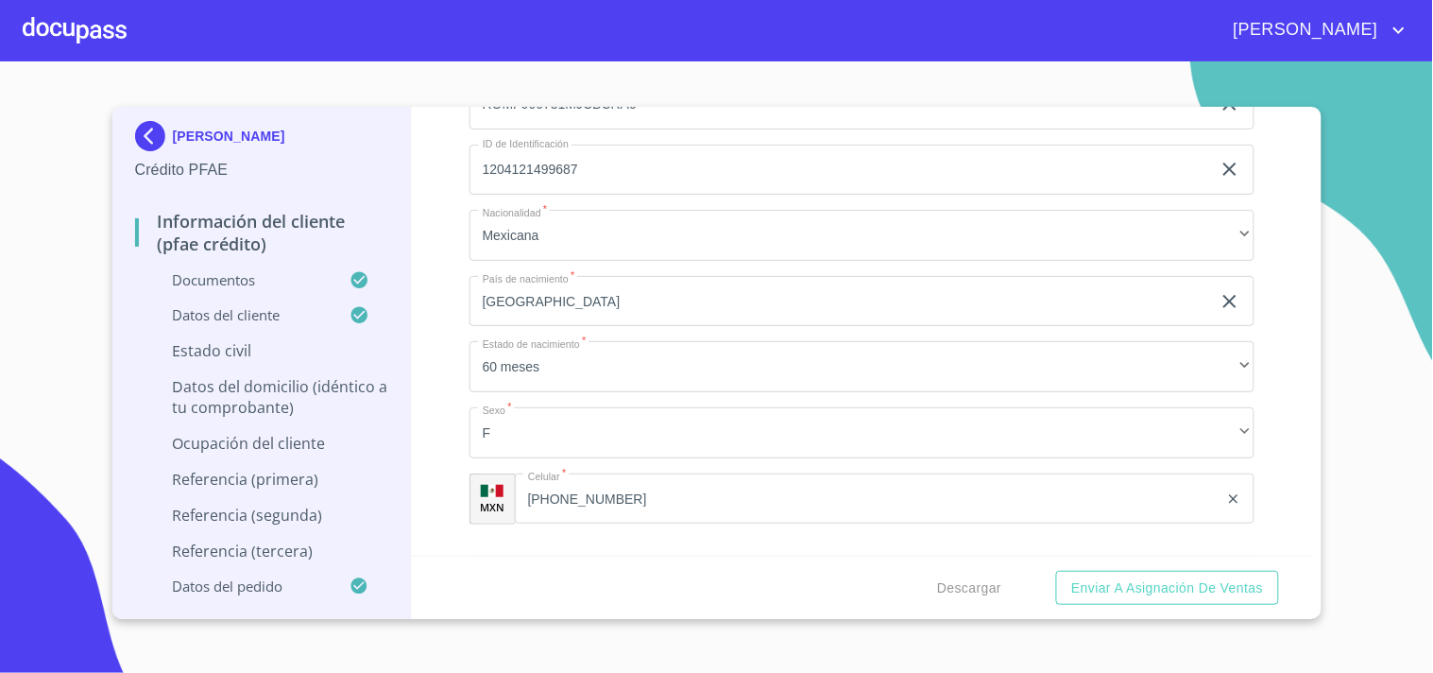
click at [428, 351] on div "Información del cliente (PFAE crédito) Documentos Documento de identificación. …" at bounding box center [862, 331] width 900 height 449
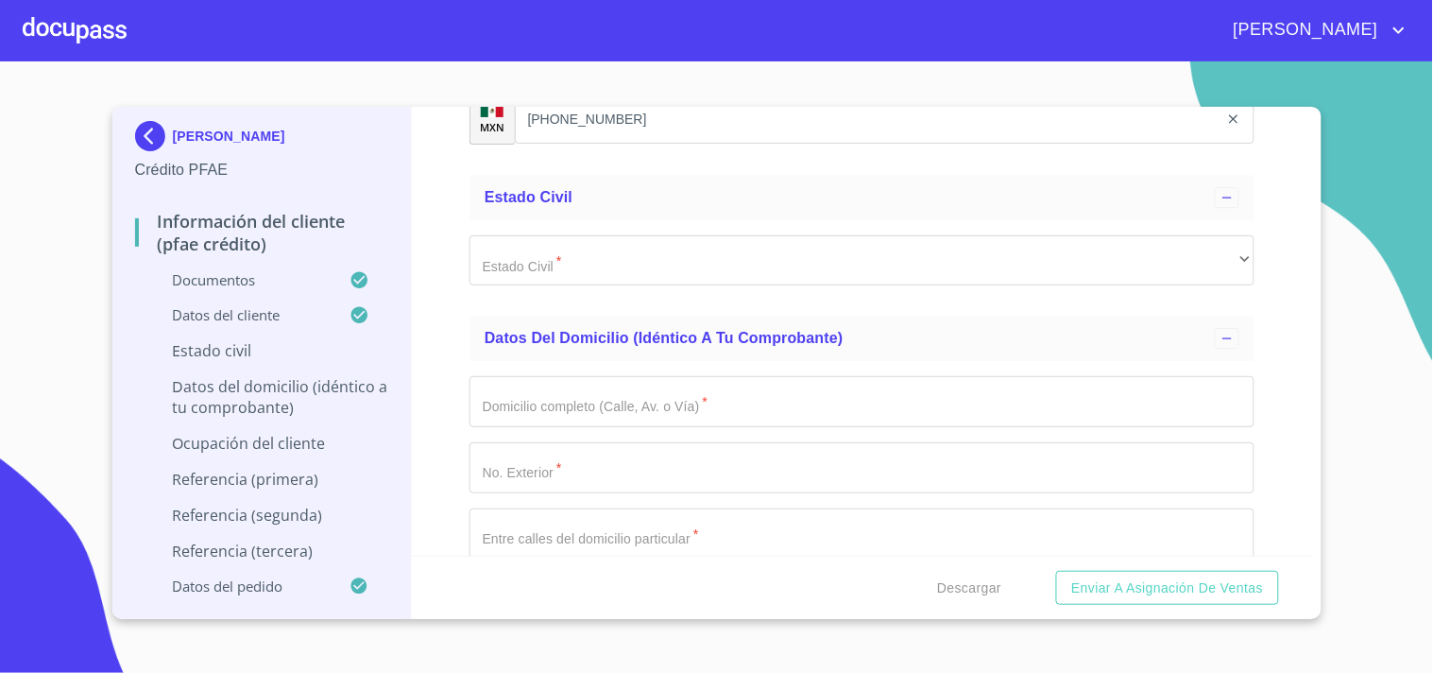
scroll to position [6904, 0]
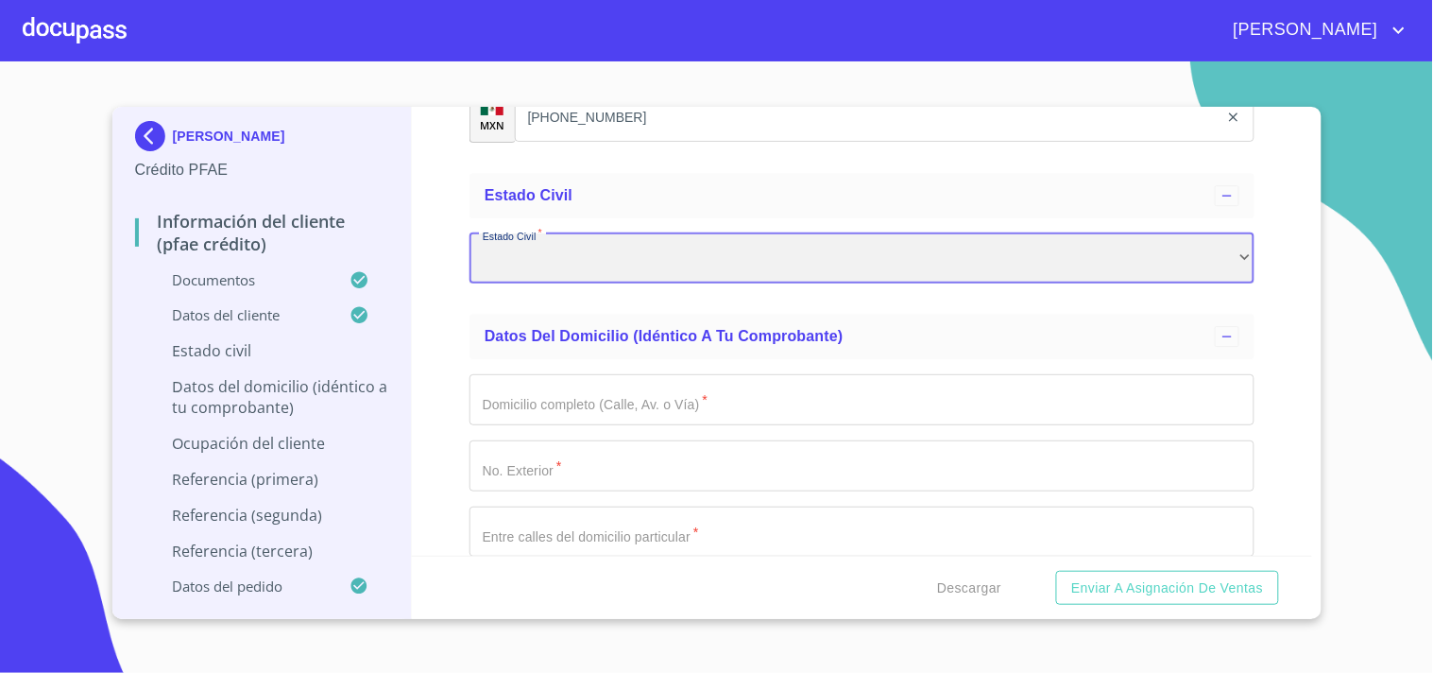
click at [543, 253] on div "​" at bounding box center [862, 258] width 785 height 51
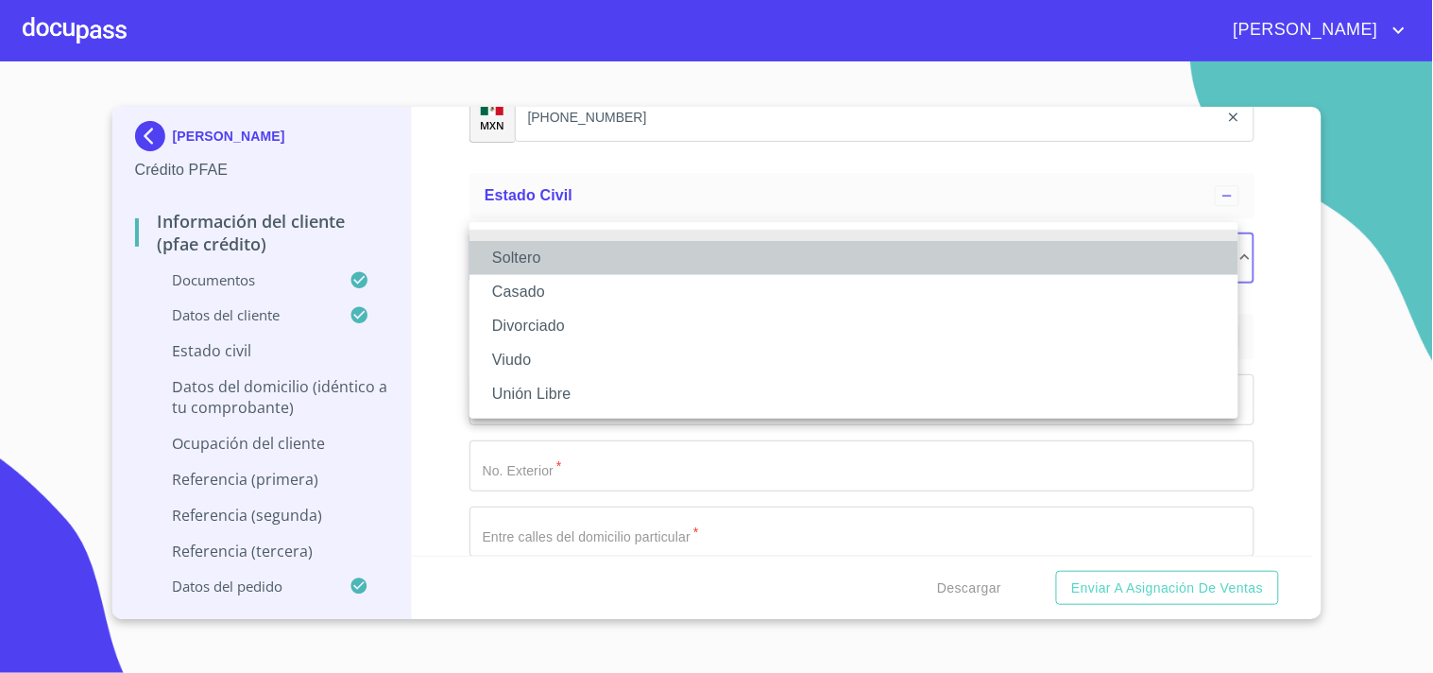
click at [539, 253] on li "Soltero" at bounding box center [854, 258] width 769 height 34
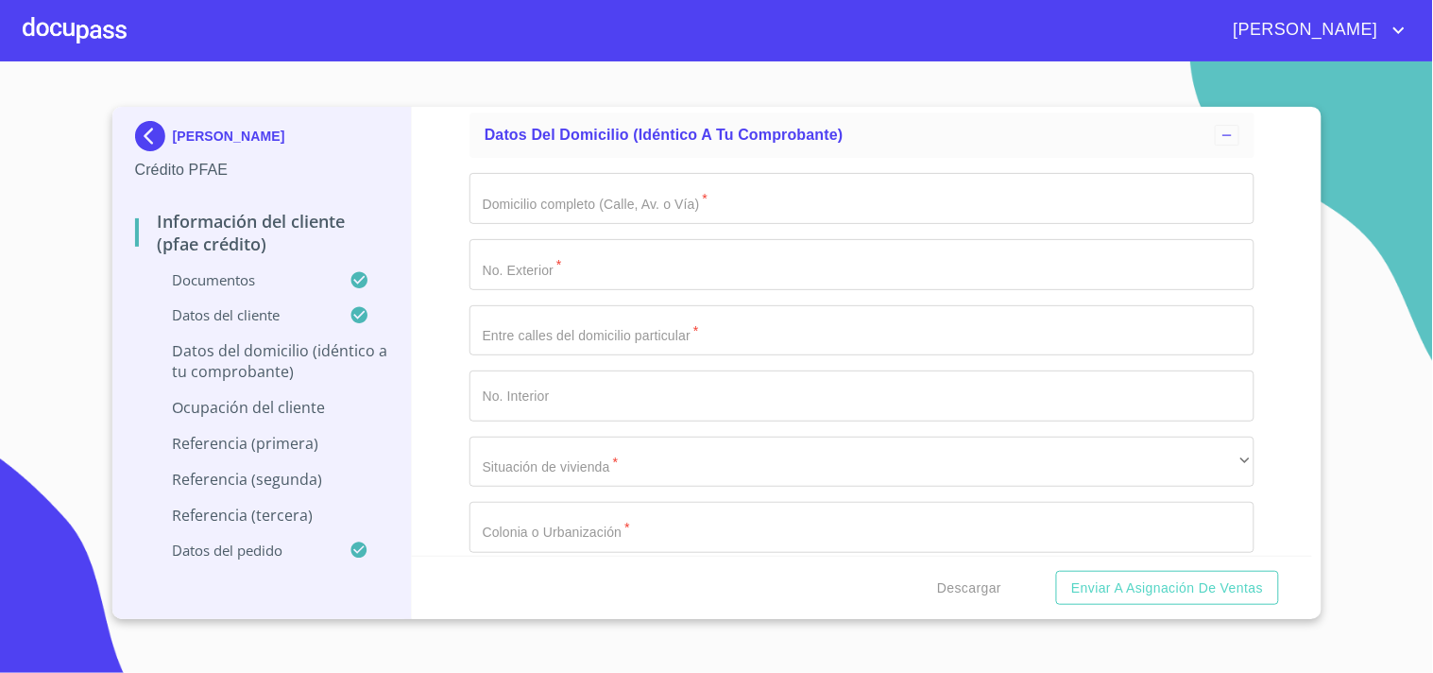
scroll to position [7107, 0]
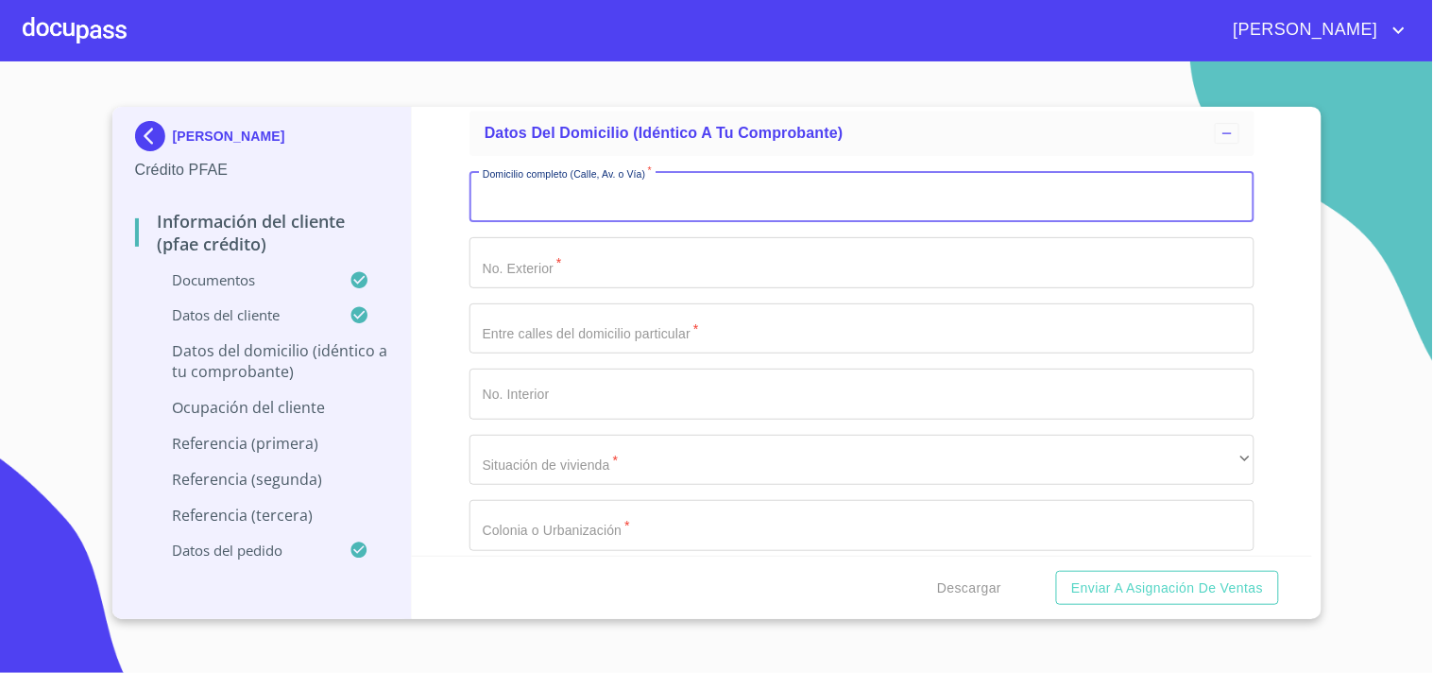
click at [521, 171] on input "Documento de identificación.   *" at bounding box center [862, 196] width 785 height 51
paste input "C [PERSON_NAME]"
type input "C [PERSON_NAME]"
click at [535, 238] on input "Documento de identificación.   *" at bounding box center [862, 262] width 785 height 51
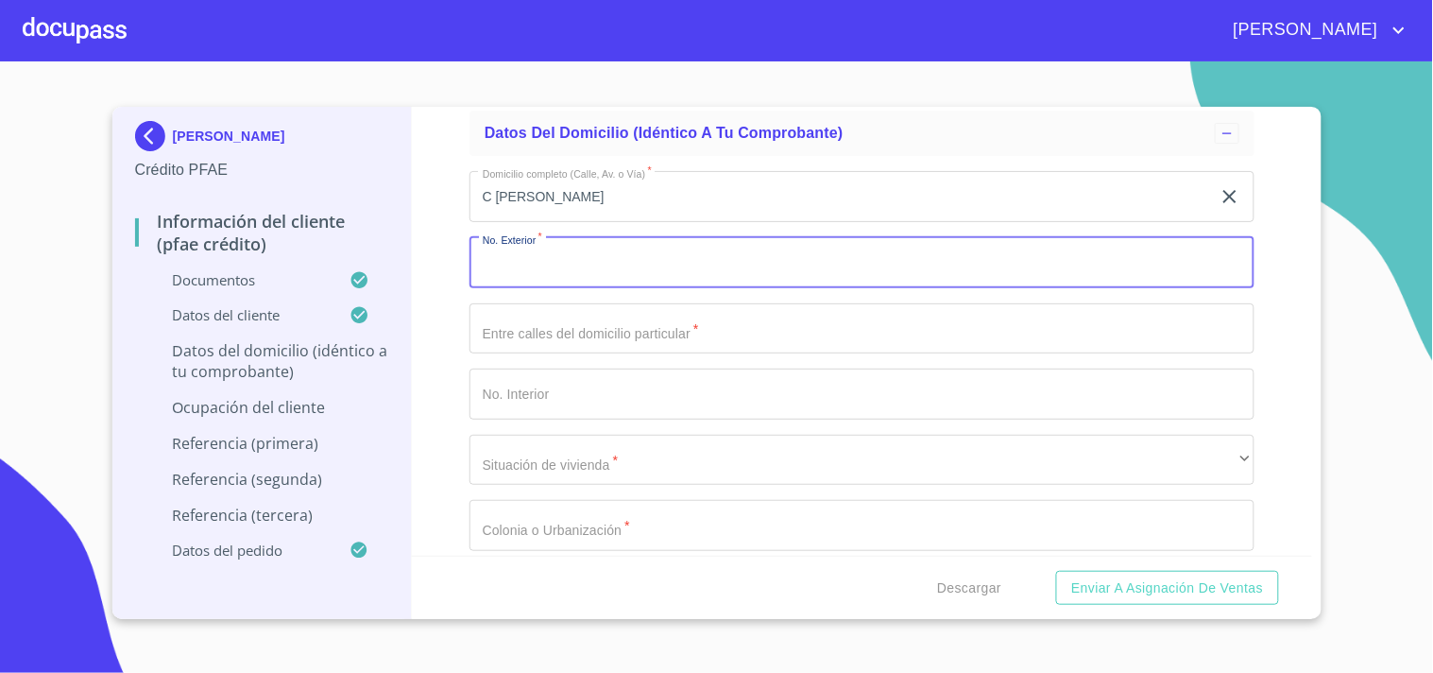
paste input "4930"
type input "4930"
